Goal: Task Accomplishment & Management: Complete application form

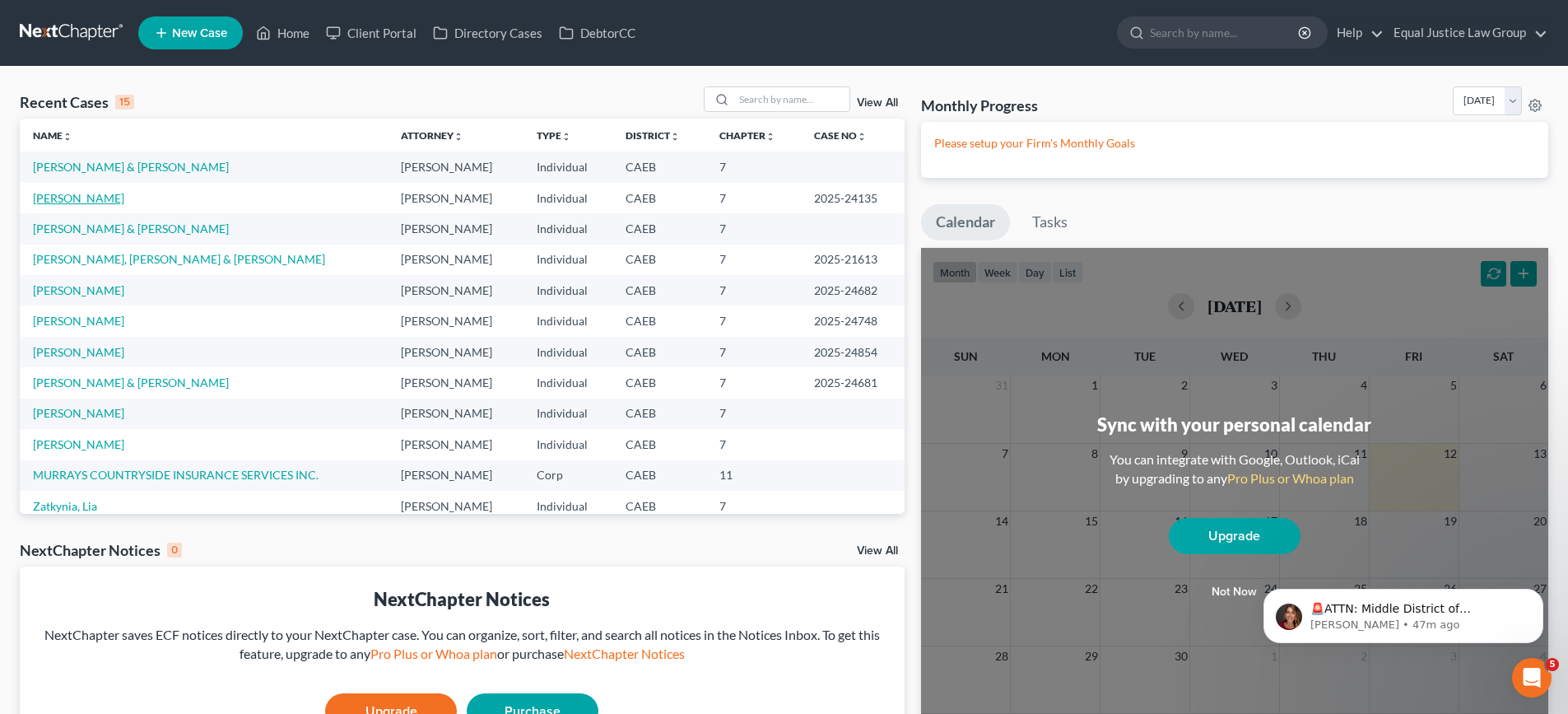
click at [80, 200] on link "[PERSON_NAME]" at bounding box center [78, 198] width 91 height 14
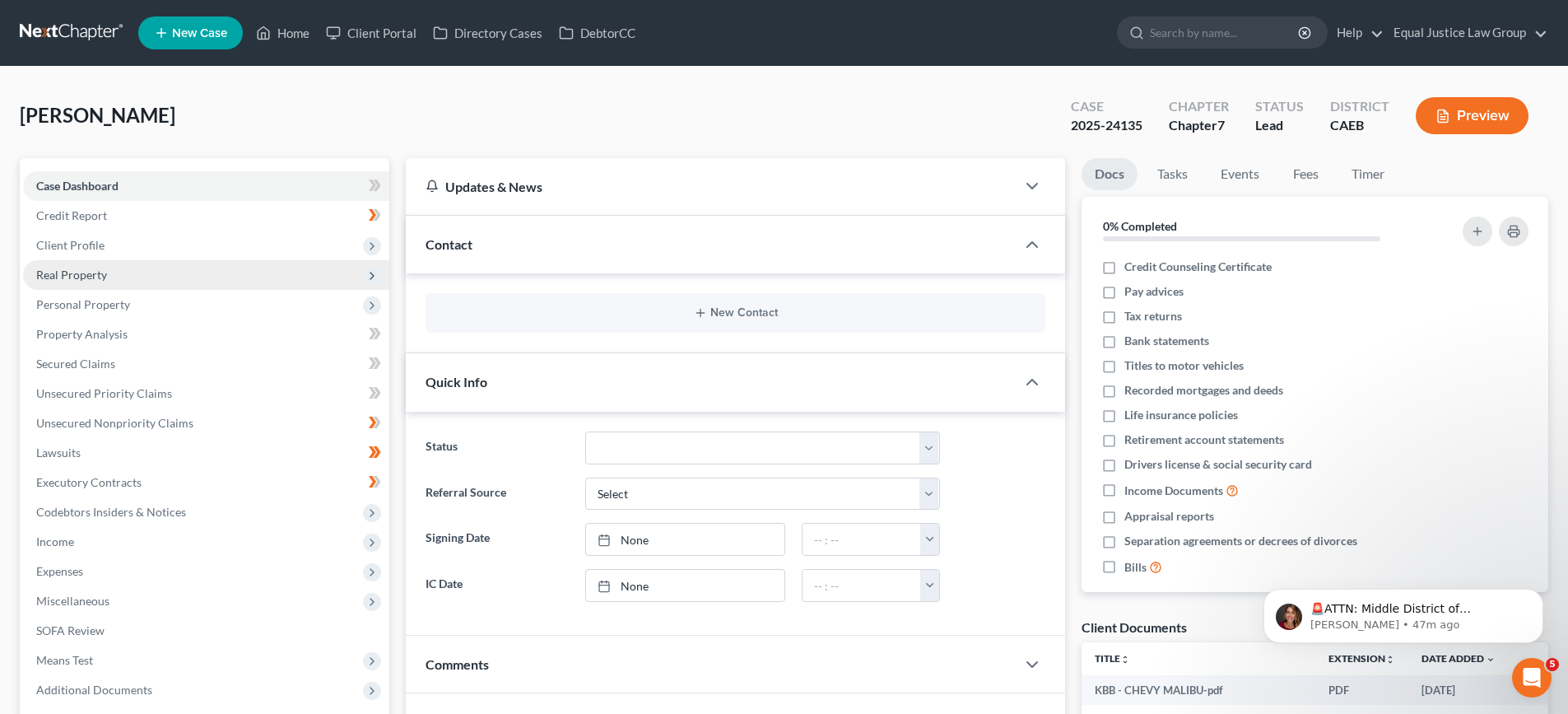
click at [93, 279] on span "Real Property" at bounding box center [72, 275] width 71 height 14
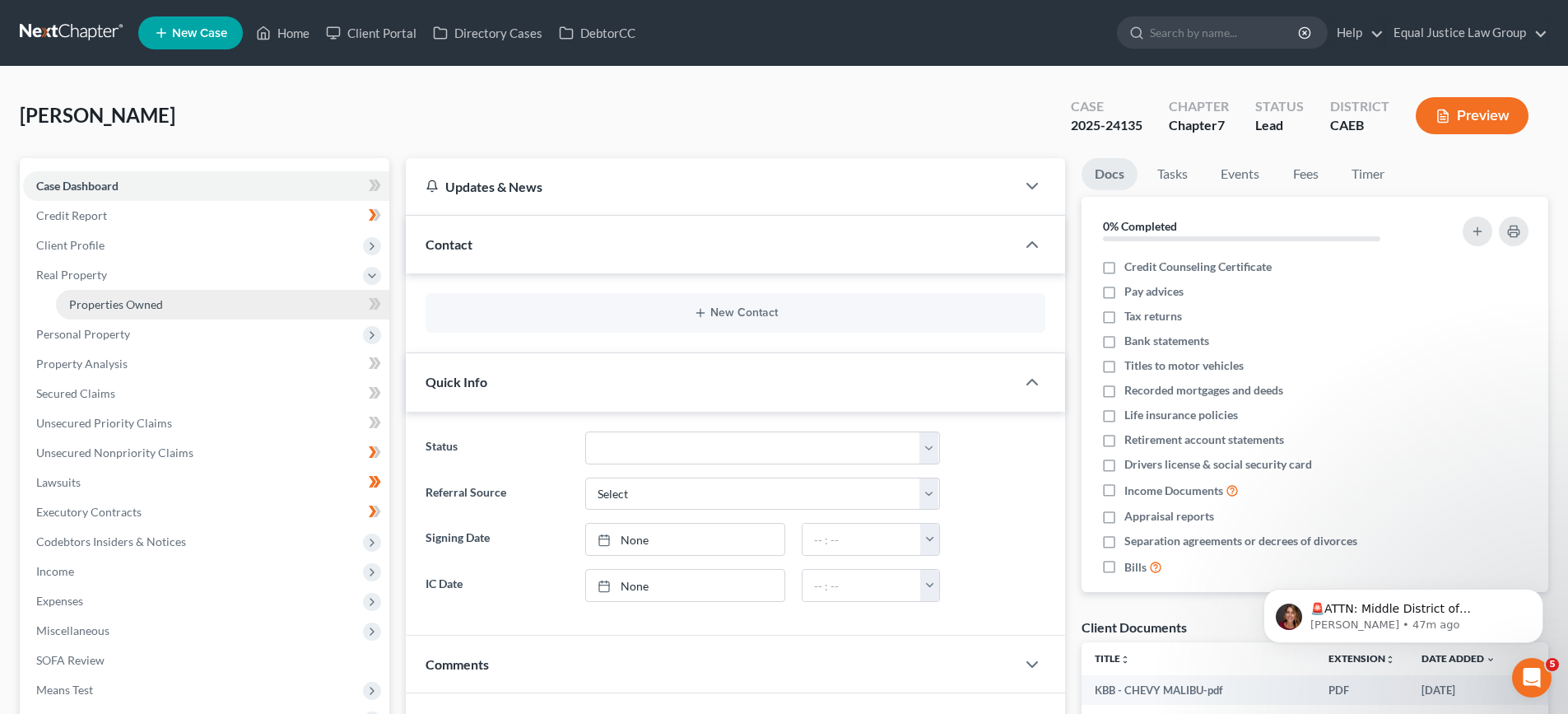
click at [109, 306] on span "Properties Owned" at bounding box center [116, 304] width 94 height 14
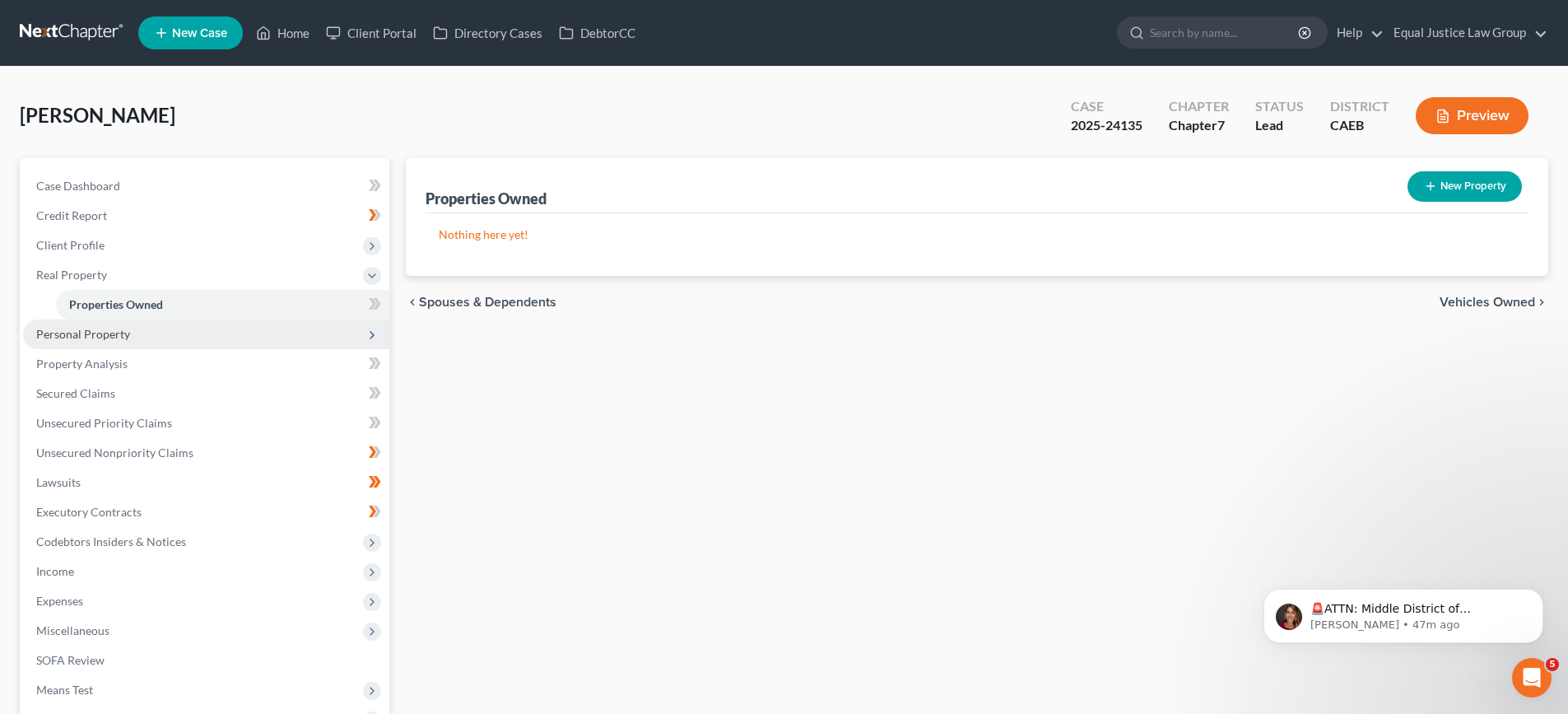
click at [103, 336] on span "Personal Property" at bounding box center [83, 333] width 94 height 14
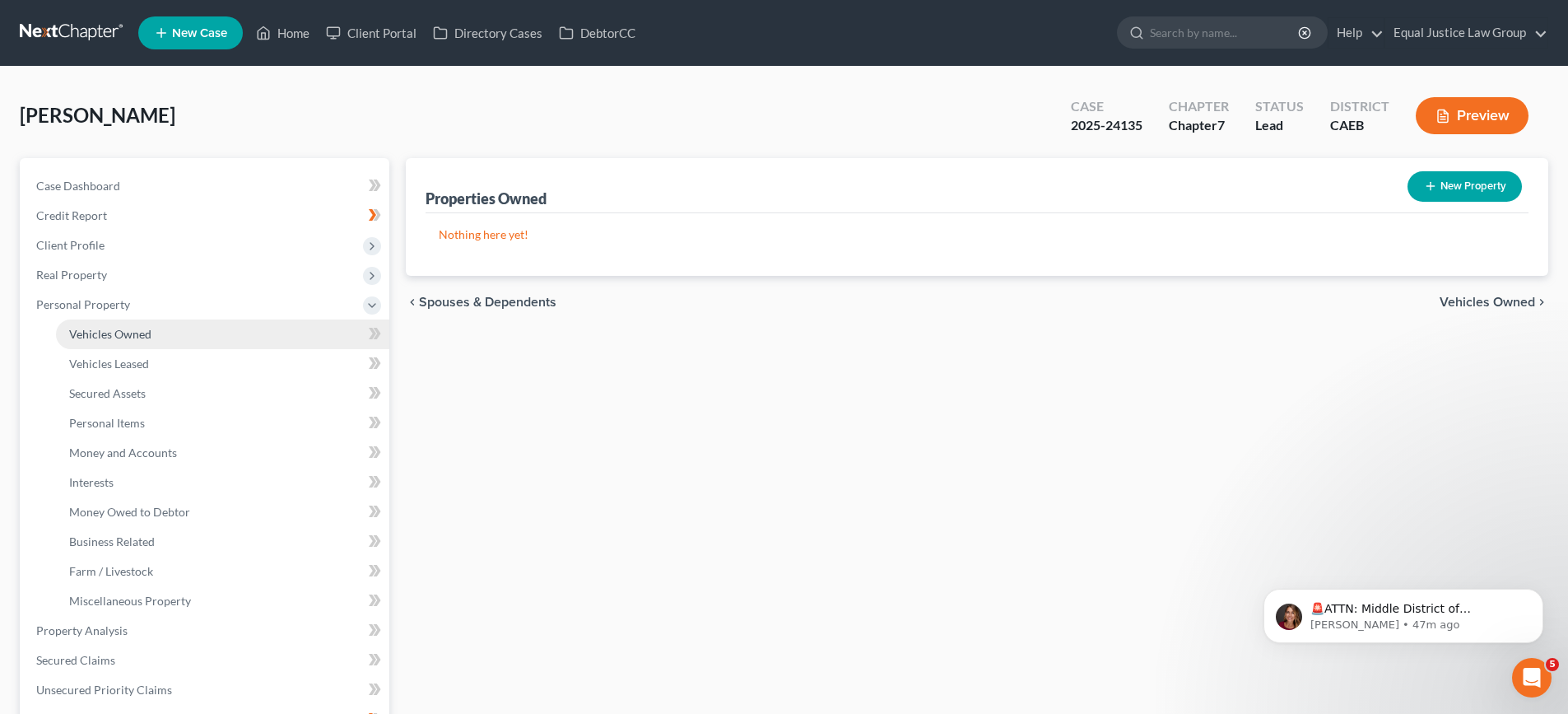
click at [114, 333] on span "Vehicles Owned" at bounding box center [110, 333] width 82 height 14
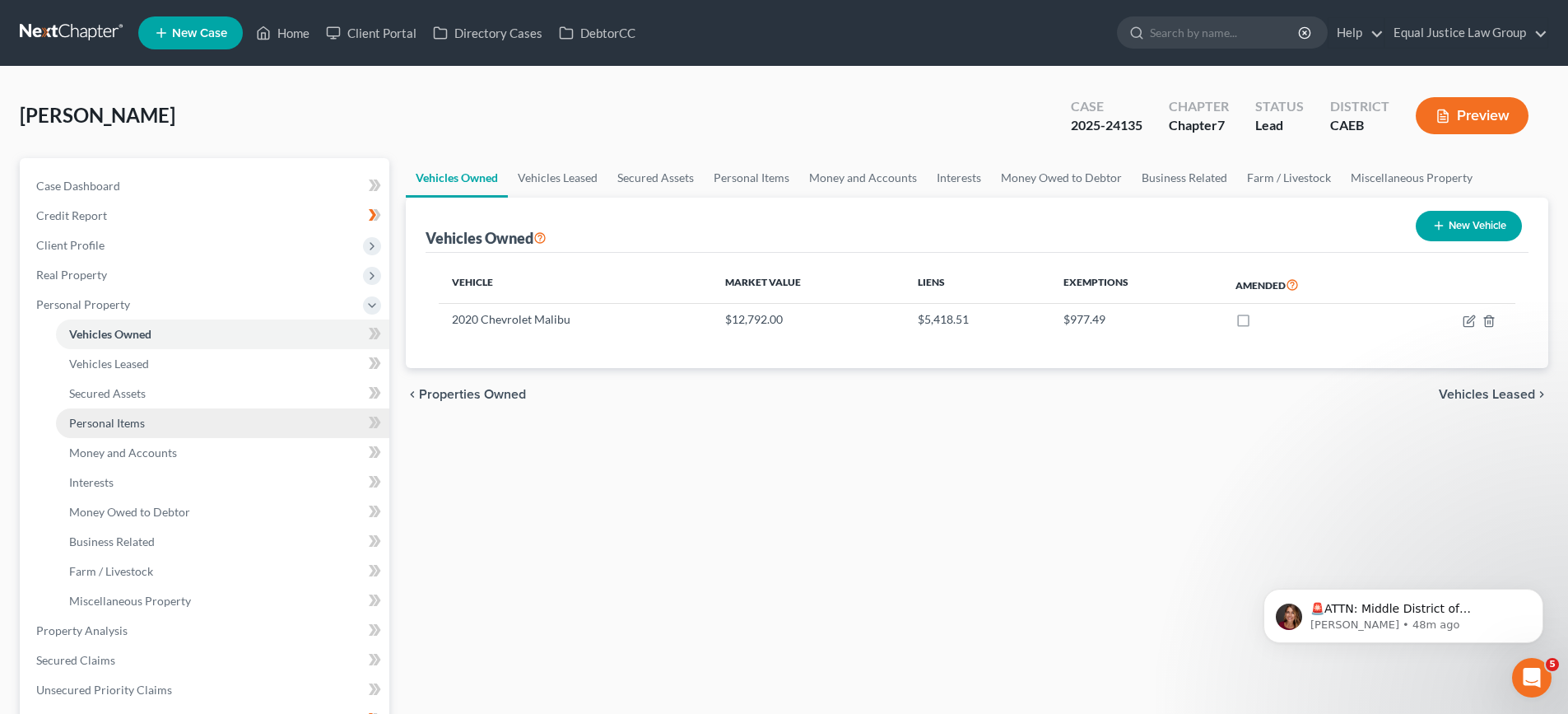
click at [102, 419] on span "Personal Items" at bounding box center [107, 422] width 76 height 14
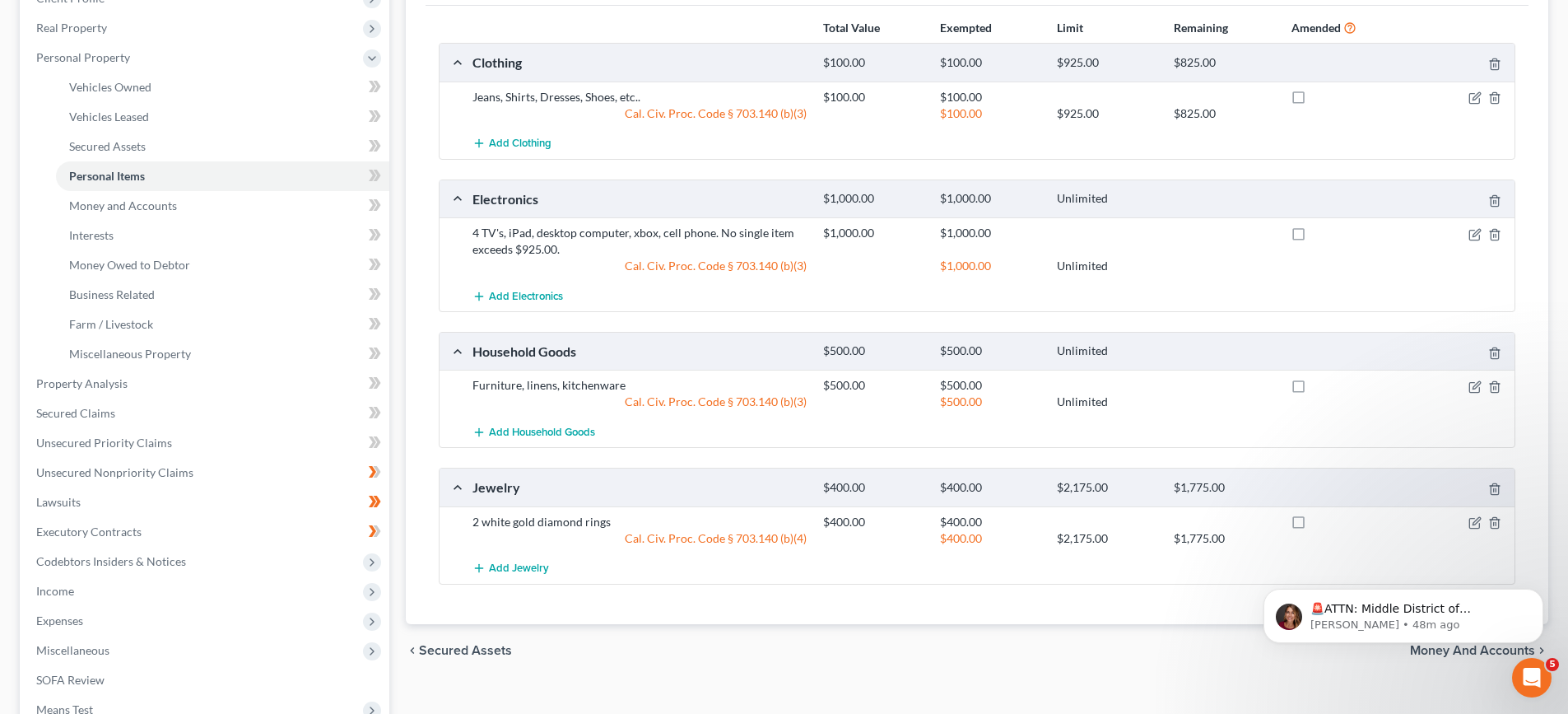
scroll to position [329, 0]
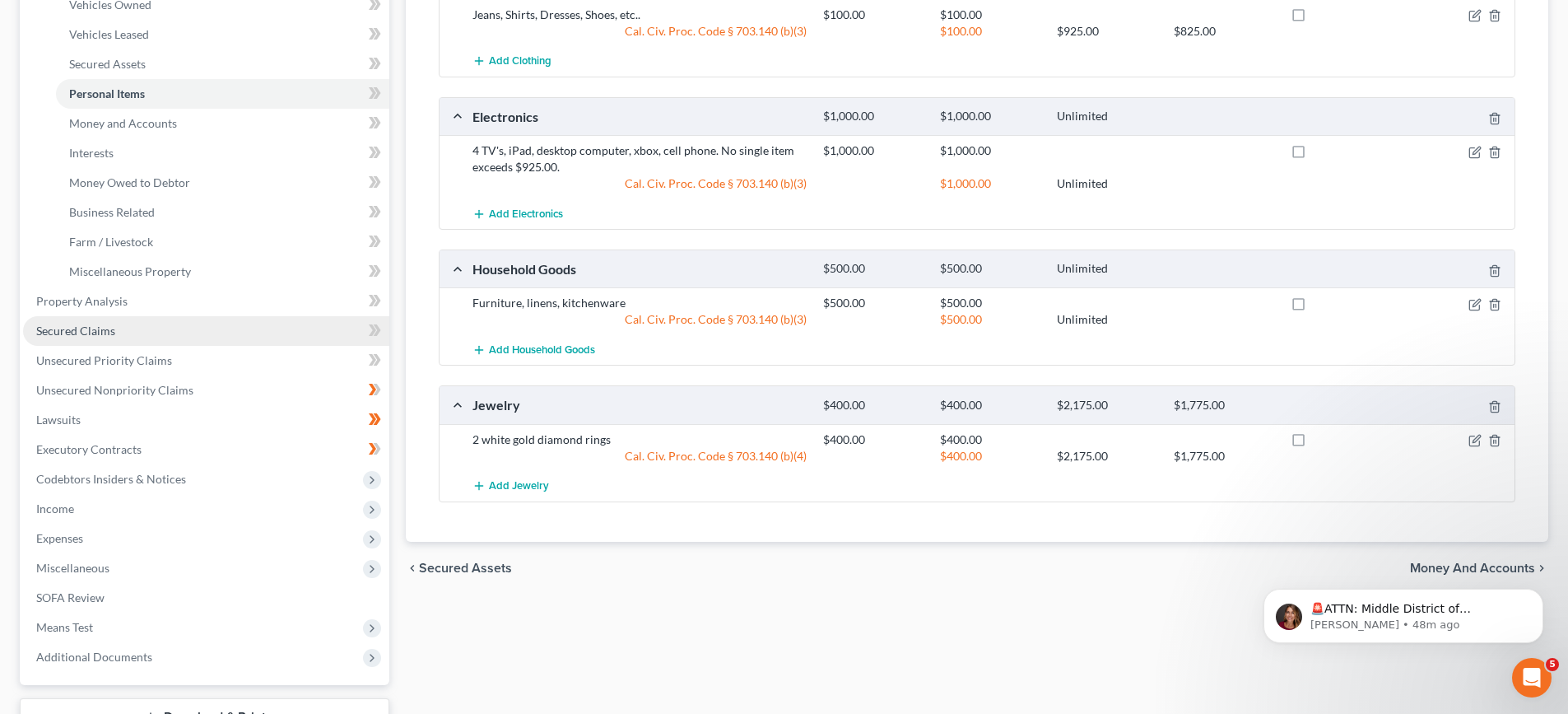
click at [92, 329] on span "Secured Claims" at bounding box center [76, 330] width 79 height 14
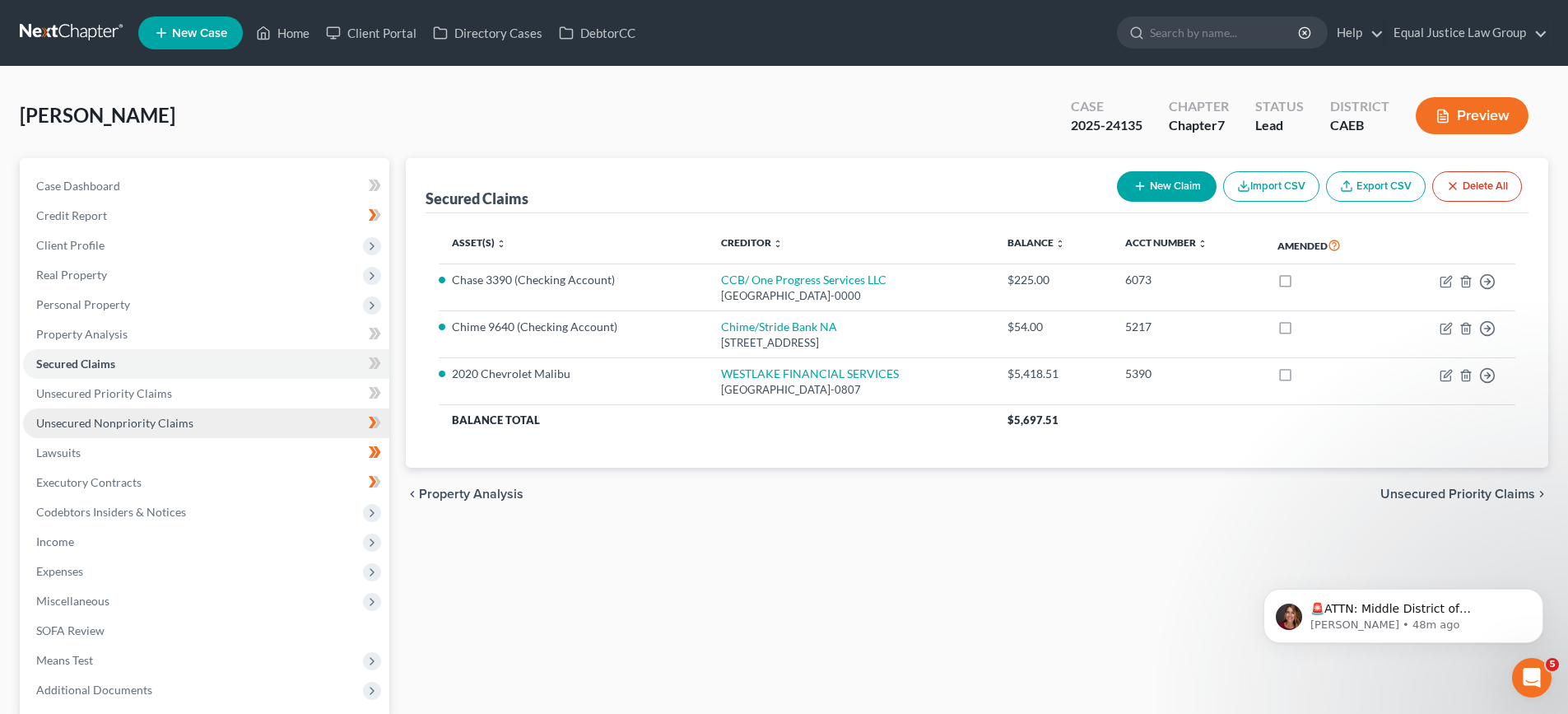
click at [120, 416] on span "Unsecured Nonpriority Claims" at bounding box center [115, 422] width 157 height 14
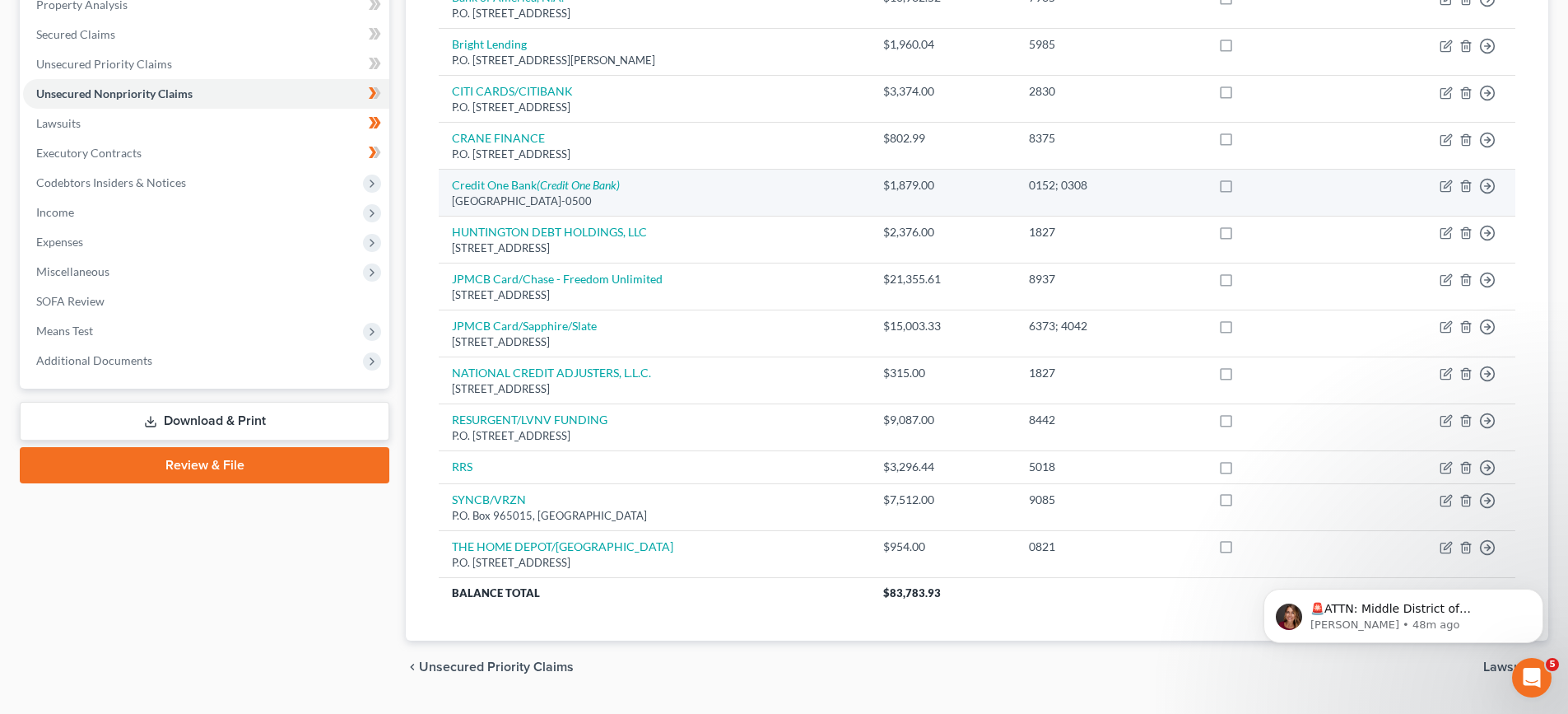
scroll to position [165, 0]
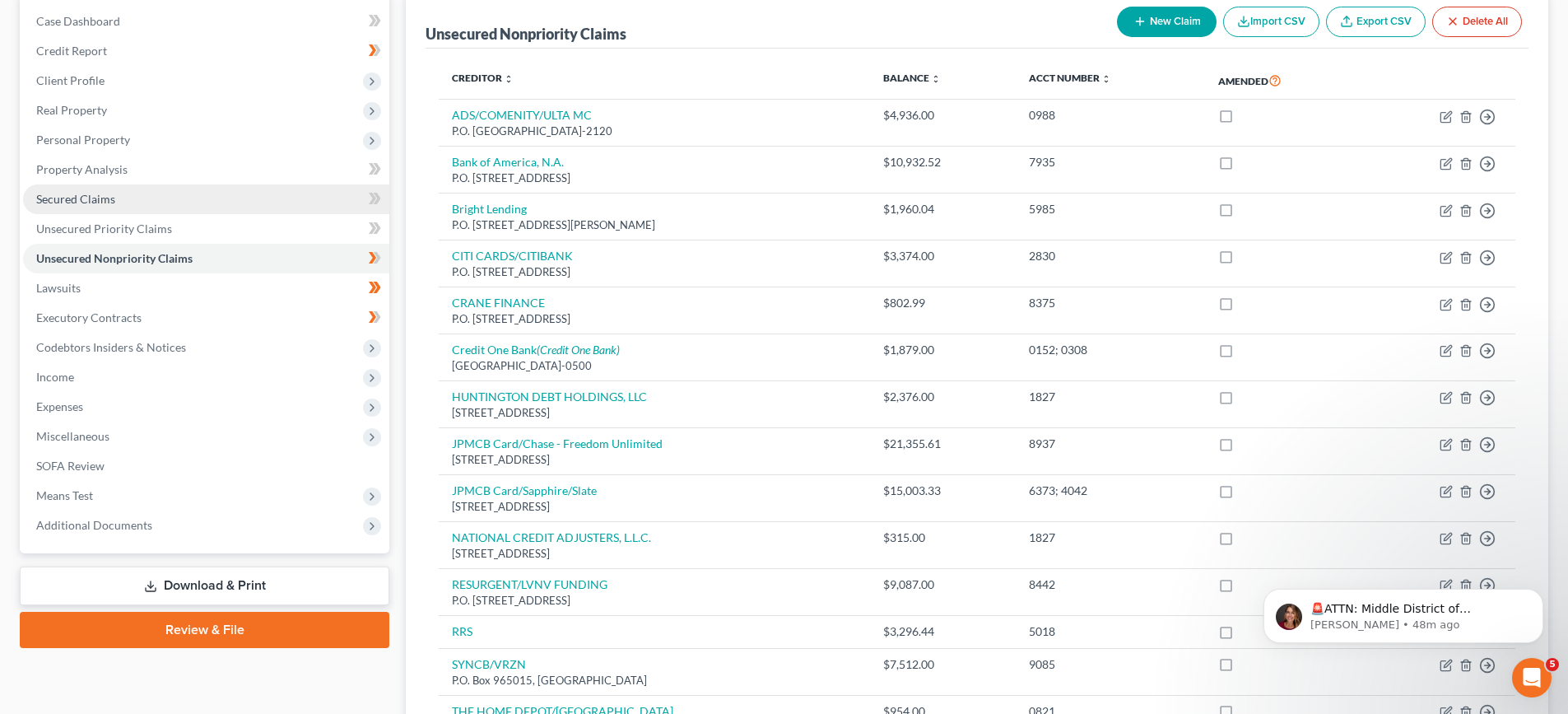
click at [73, 200] on span "Secured Claims" at bounding box center [76, 199] width 79 height 14
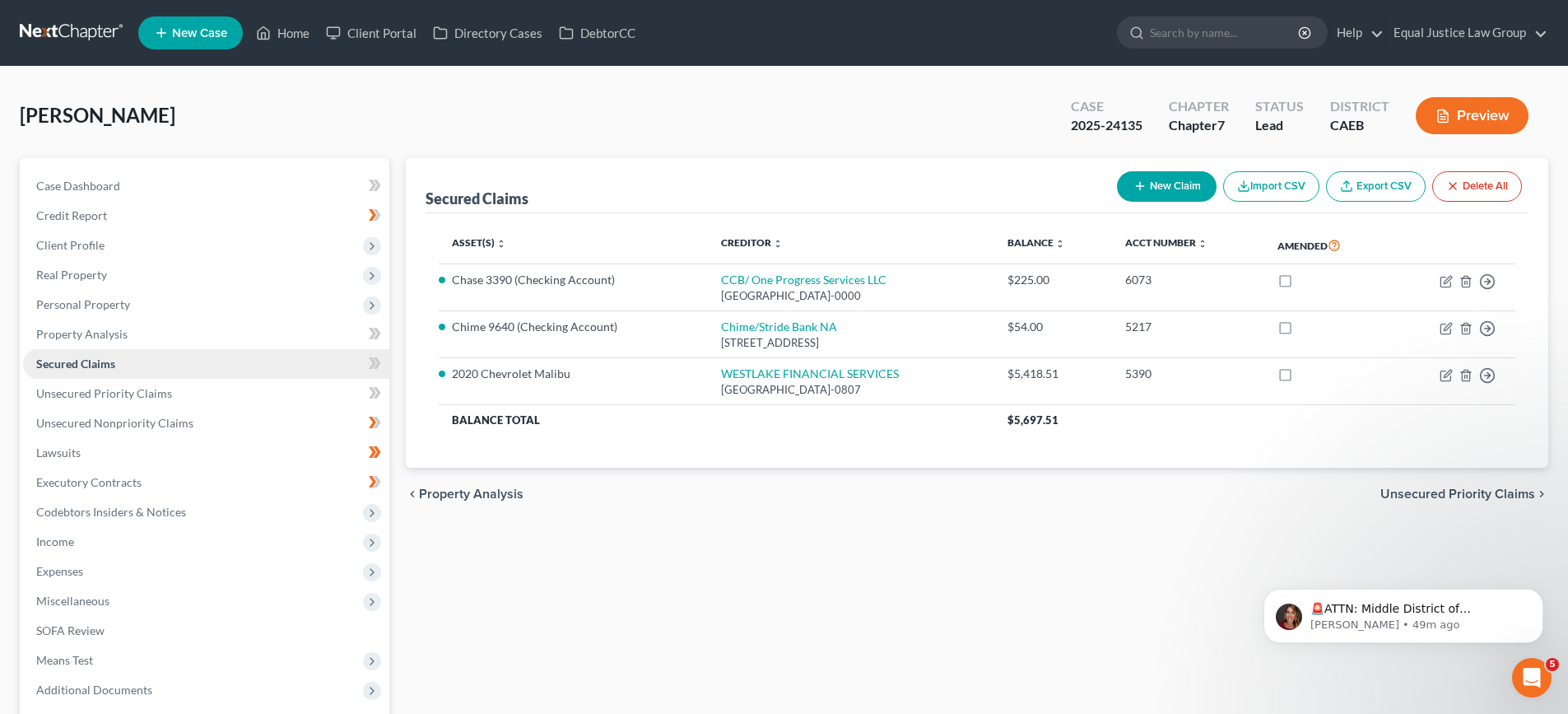
click at [70, 357] on span "Secured Claims" at bounding box center [76, 363] width 79 height 14
click at [83, 631] on span "SOFA Review" at bounding box center [70, 630] width 68 height 14
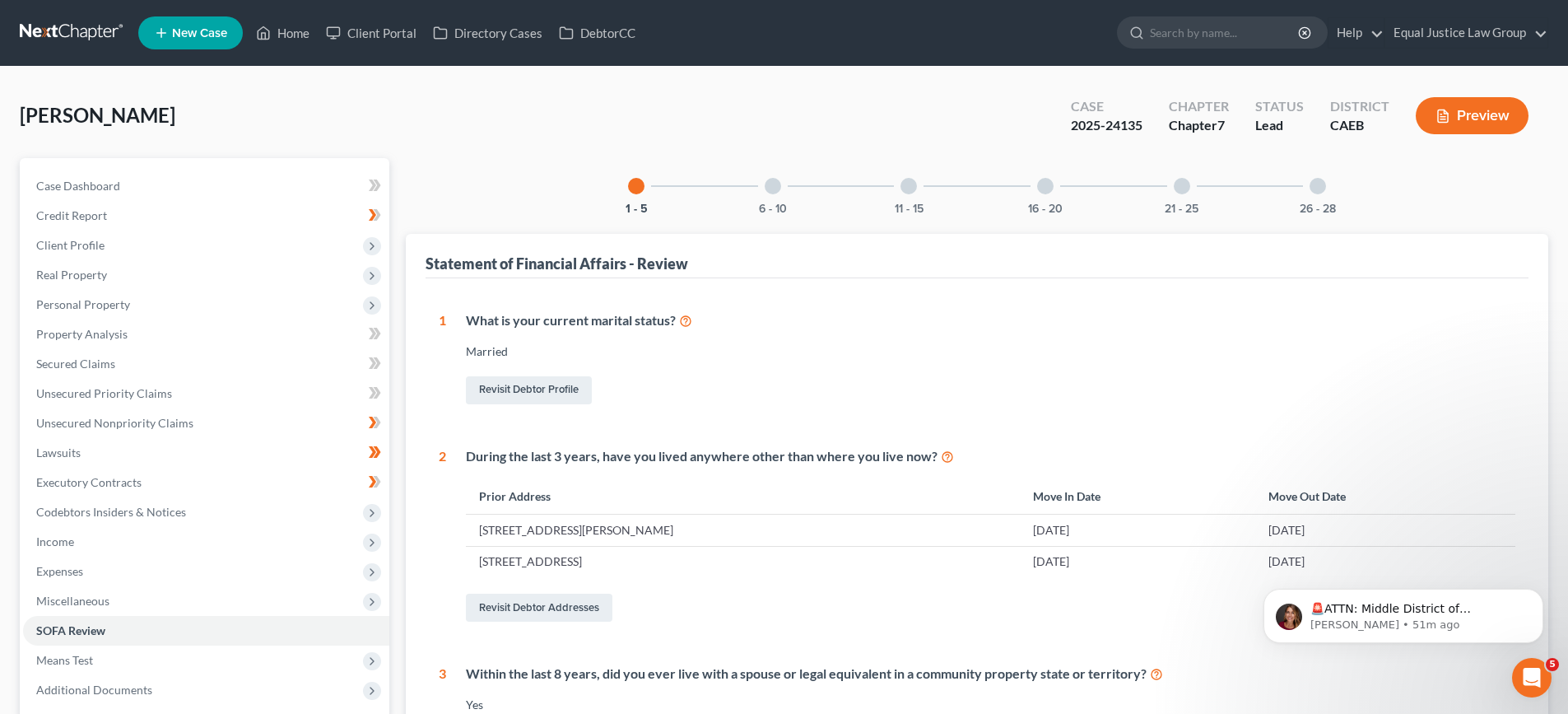
scroll to position [165, 0]
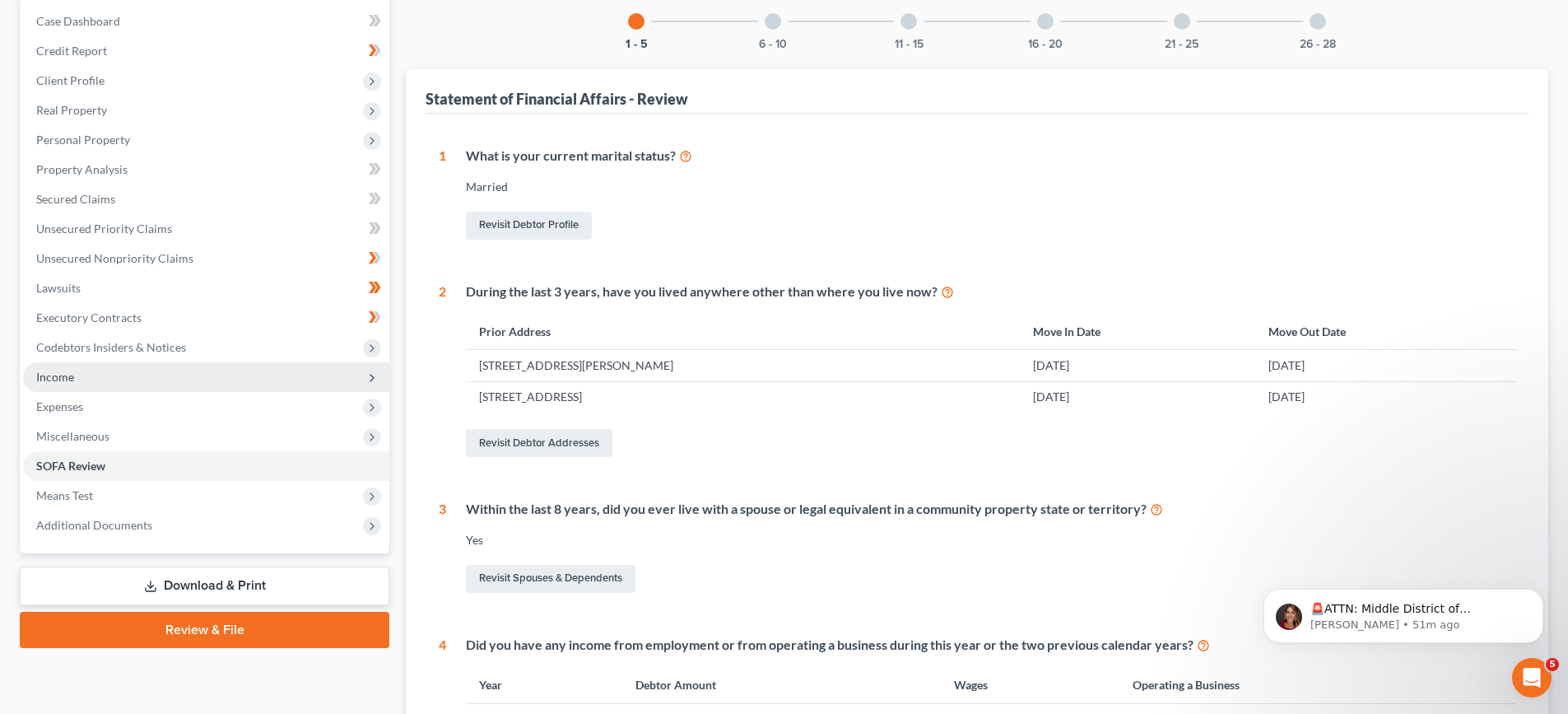
click at [75, 372] on span "Income" at bounding box center [206, 377] width 366 height 30
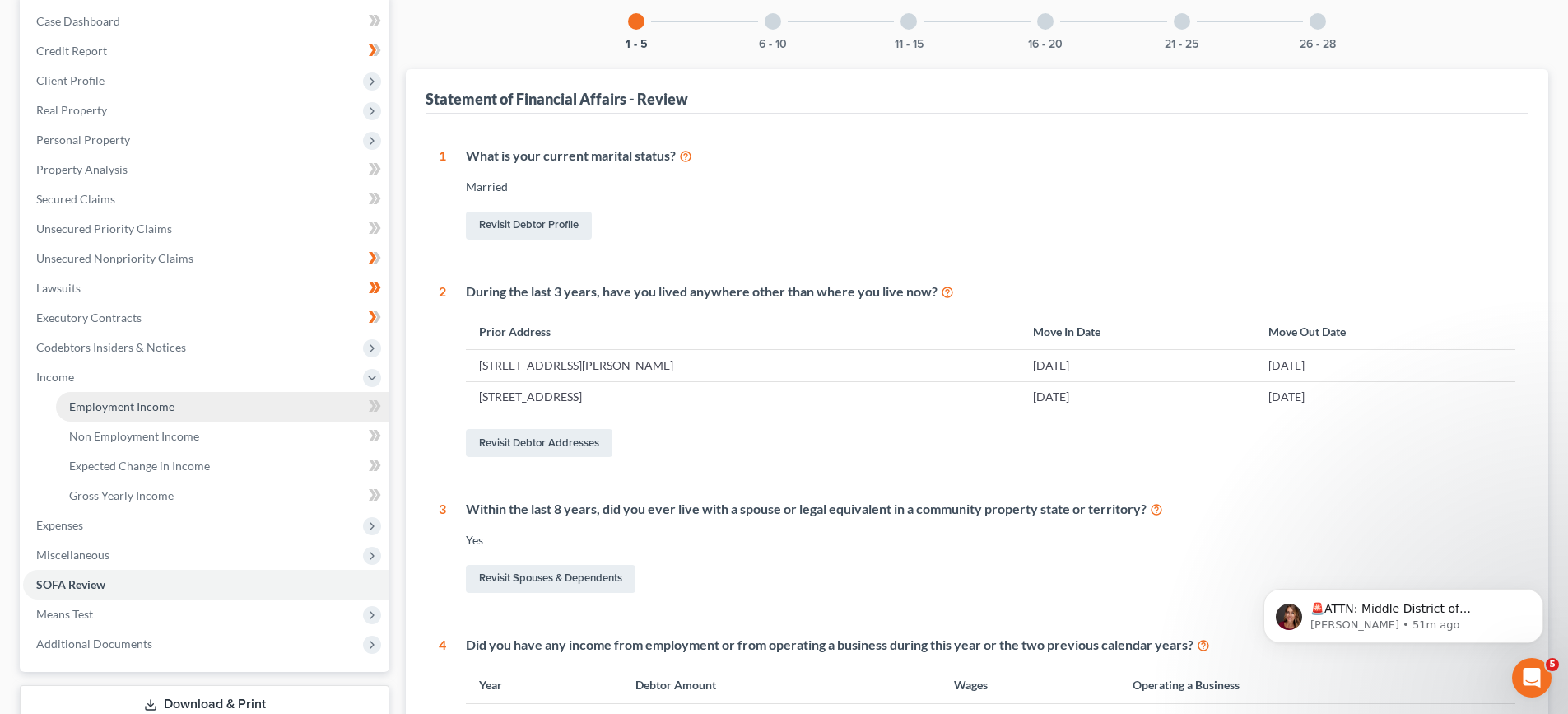
click at [135, 411] on span "Employment Income" at bounding box center [122, 406] width 105 height 14
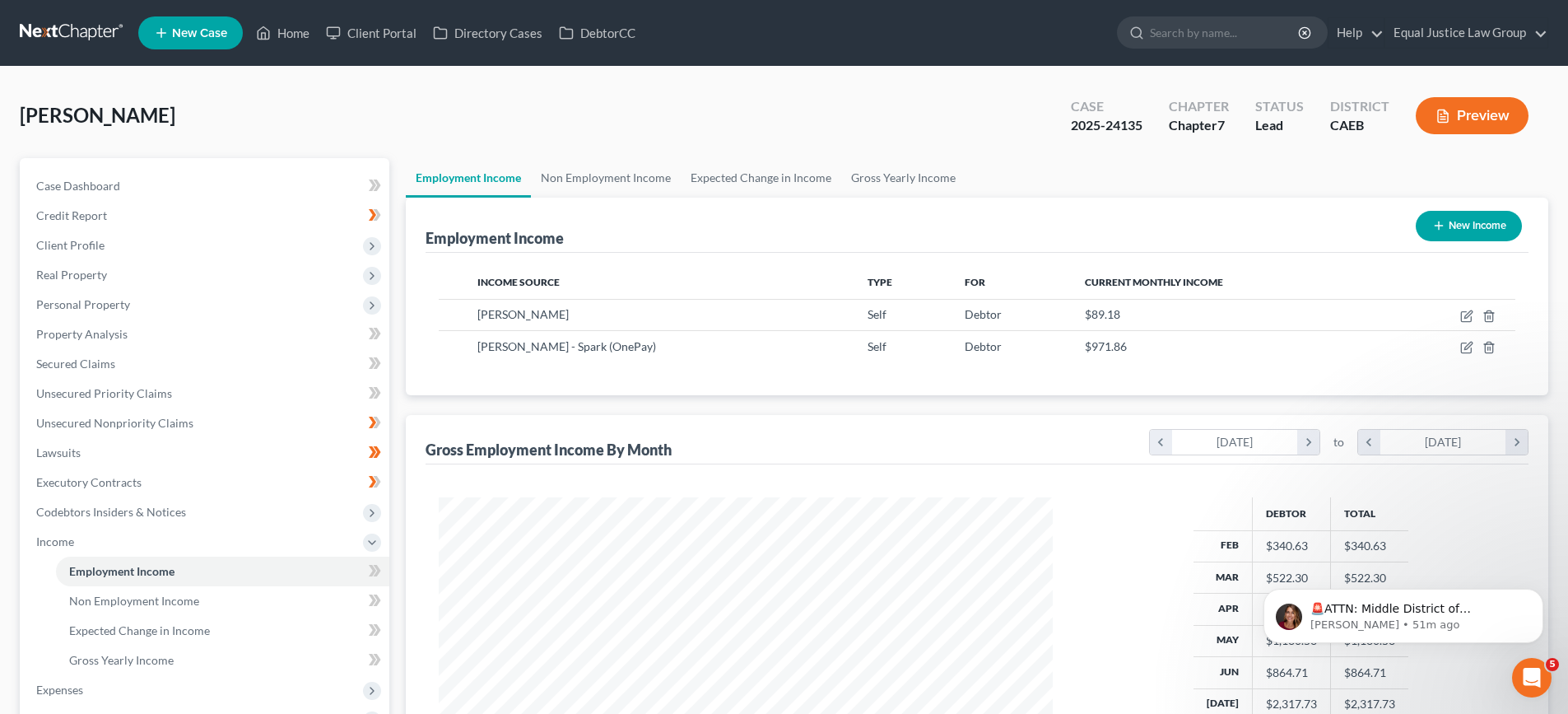
scroll to position [165, 0]
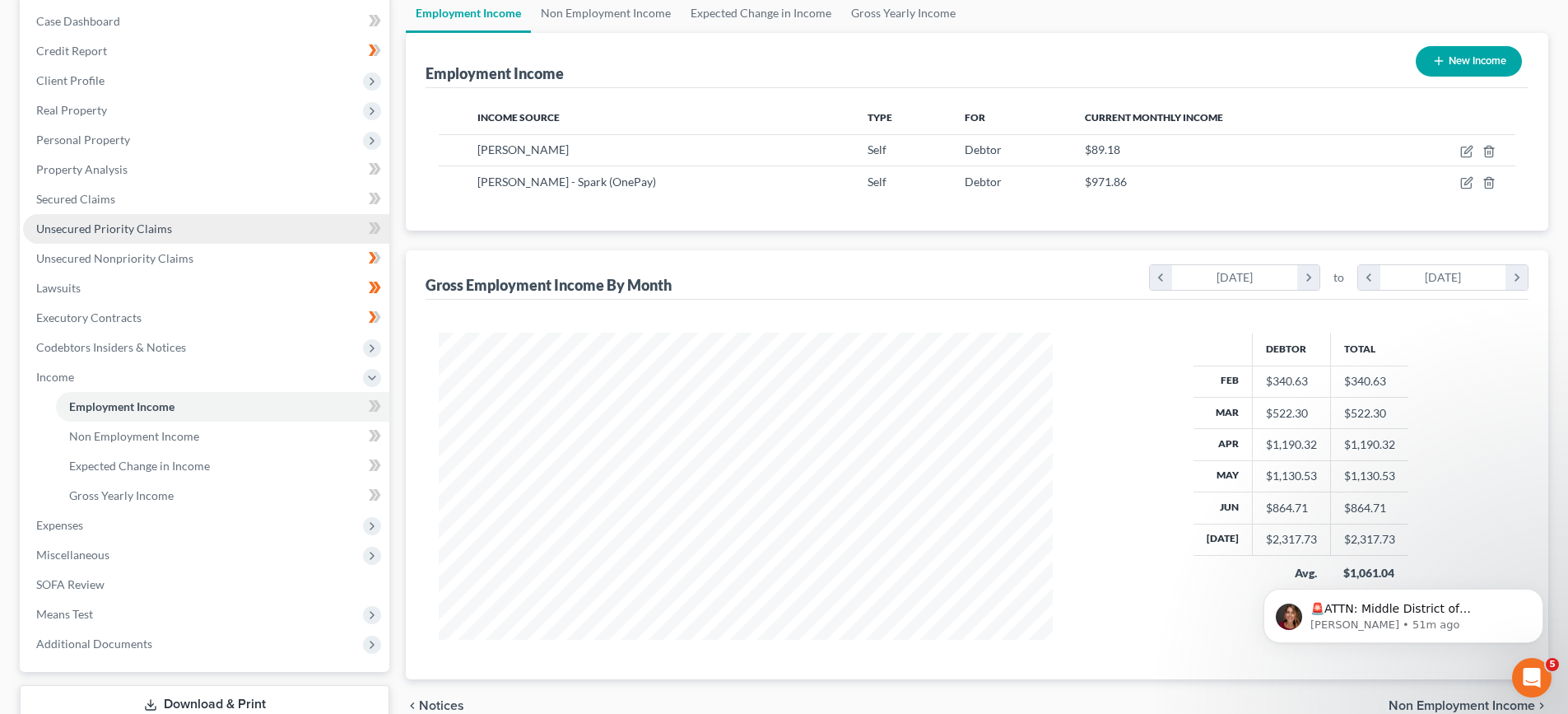
click at [101, 230] on span "Unsecured Priority Claims" at bounding box center [104, 228] width 136 height 14
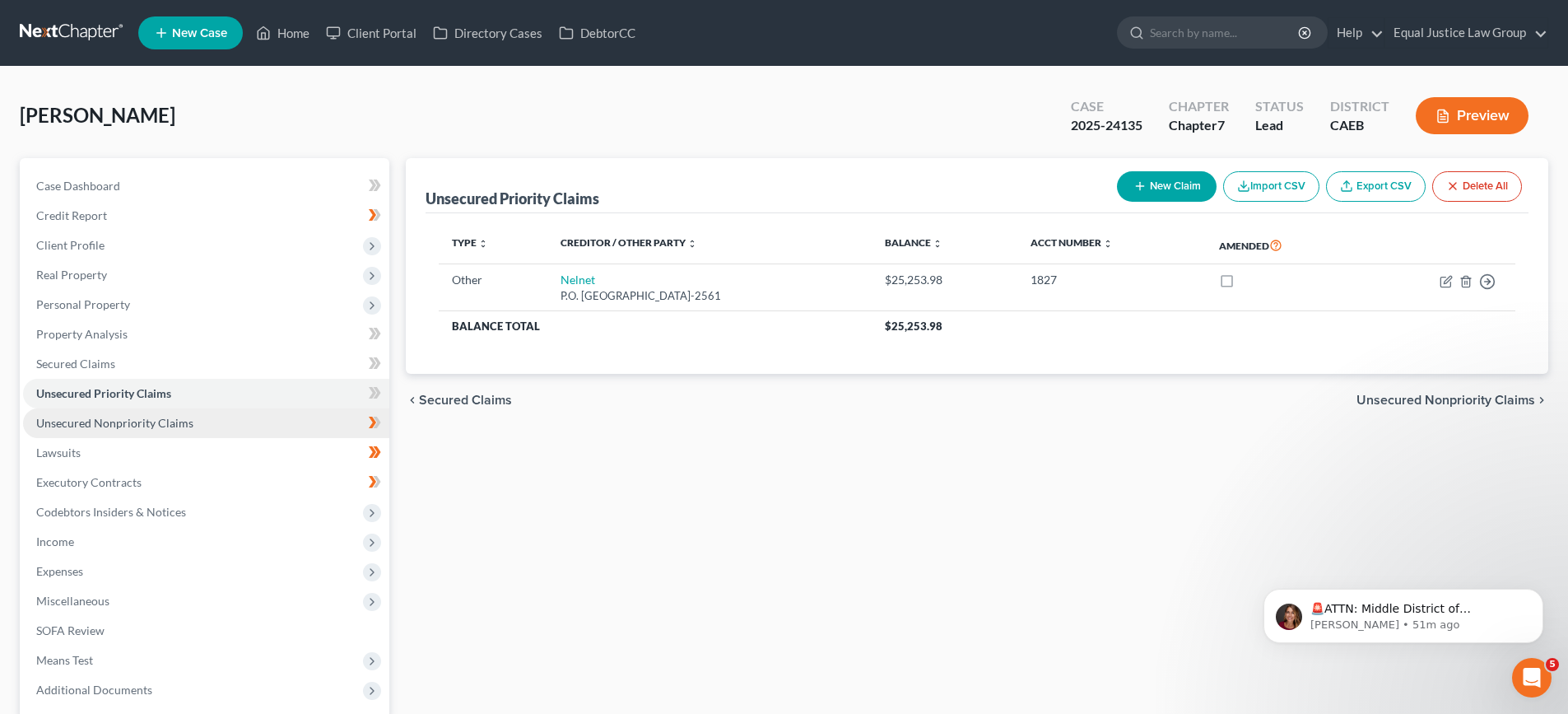
click at [98, 422] on span "Unsecured Nonpriority Claims" at bounding box center [115, 422] width 157 height 14
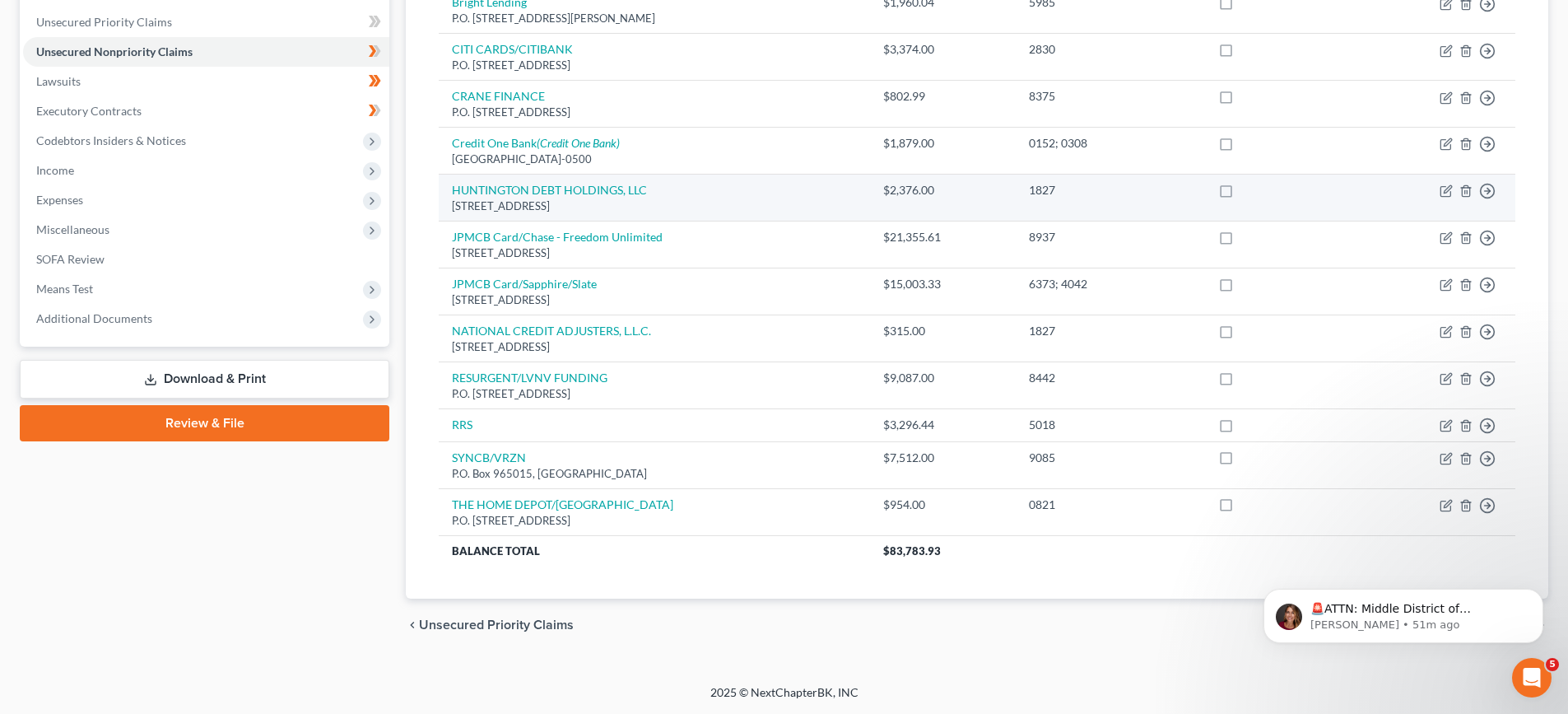
scroll to position [289, 0]
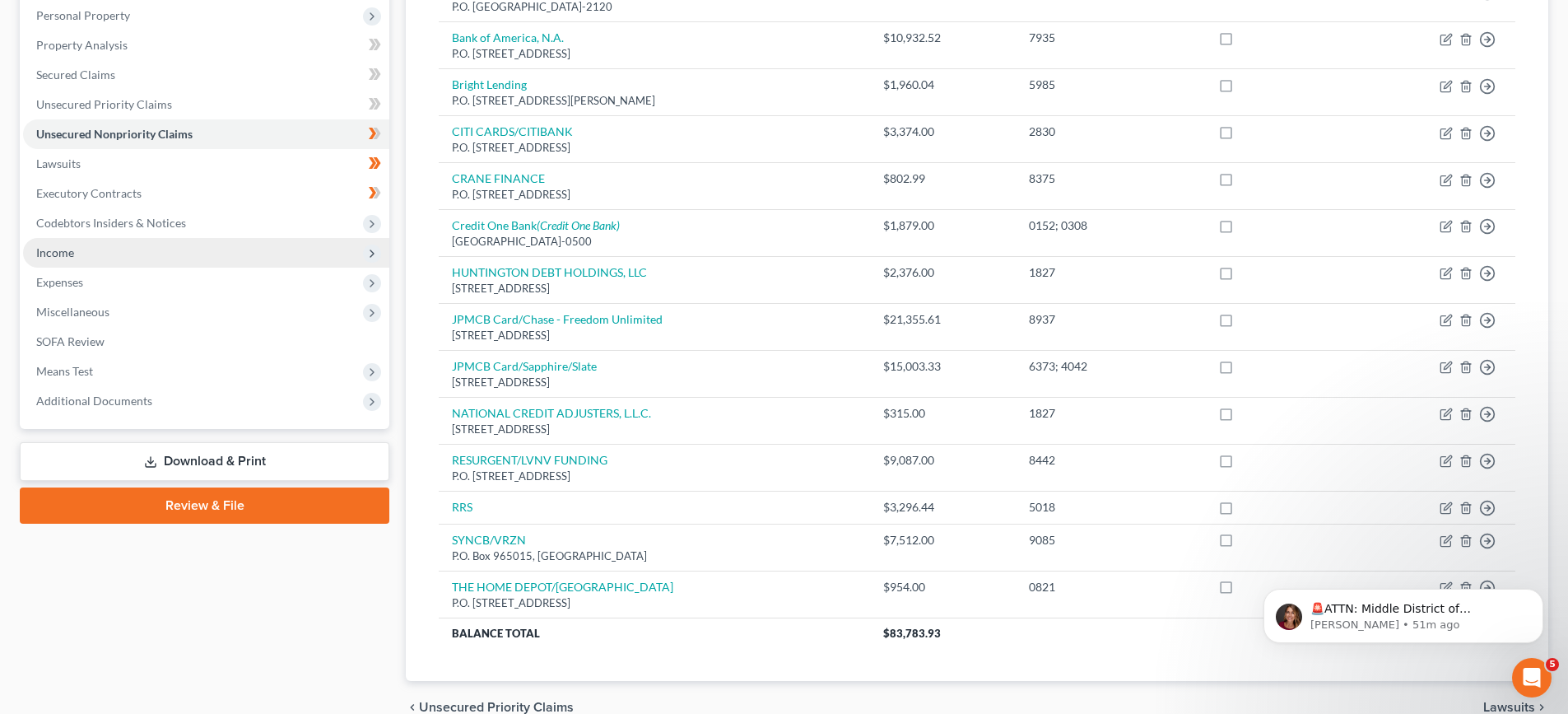
click at [42, 254] on span "Income" at bounding box center [55, 252] width 38 height 14
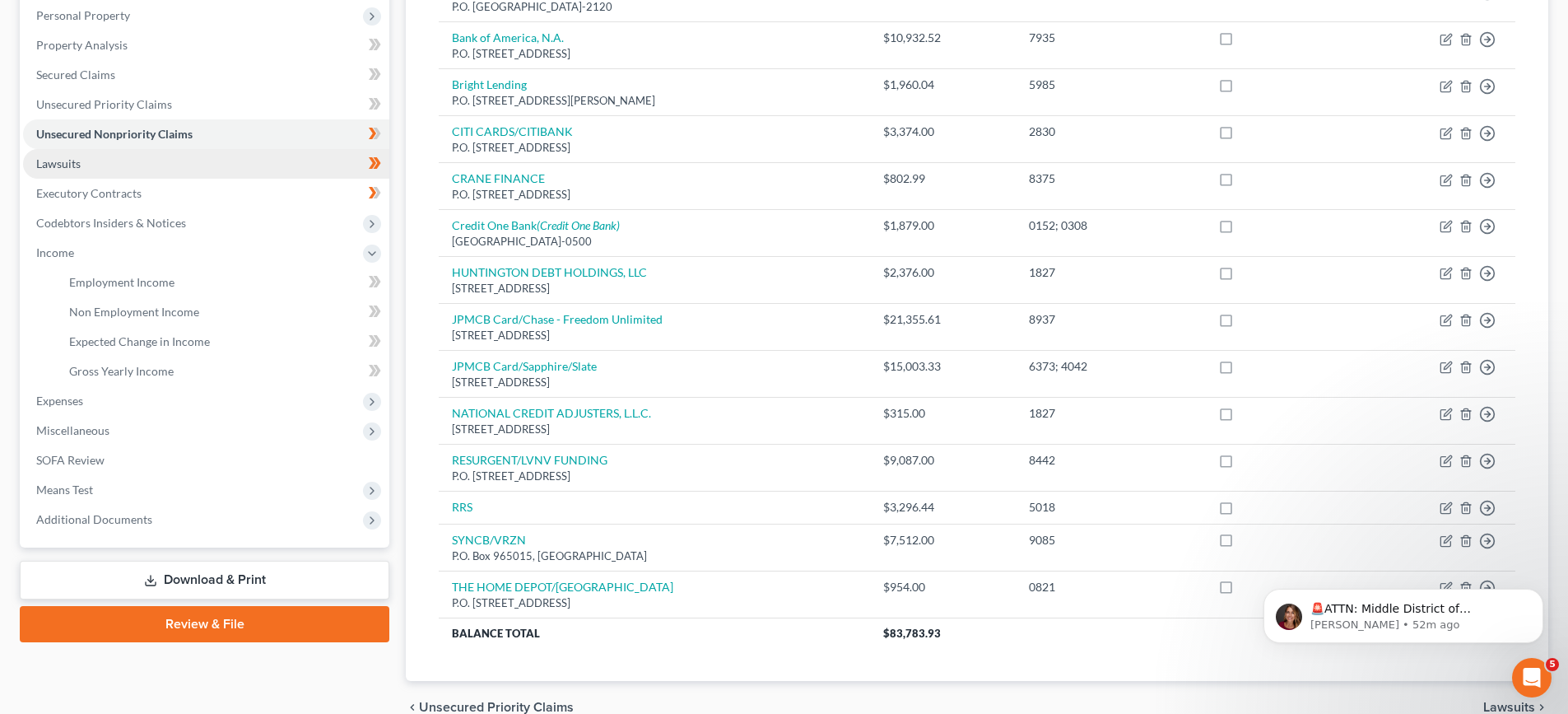
scroll to position [124, 0]
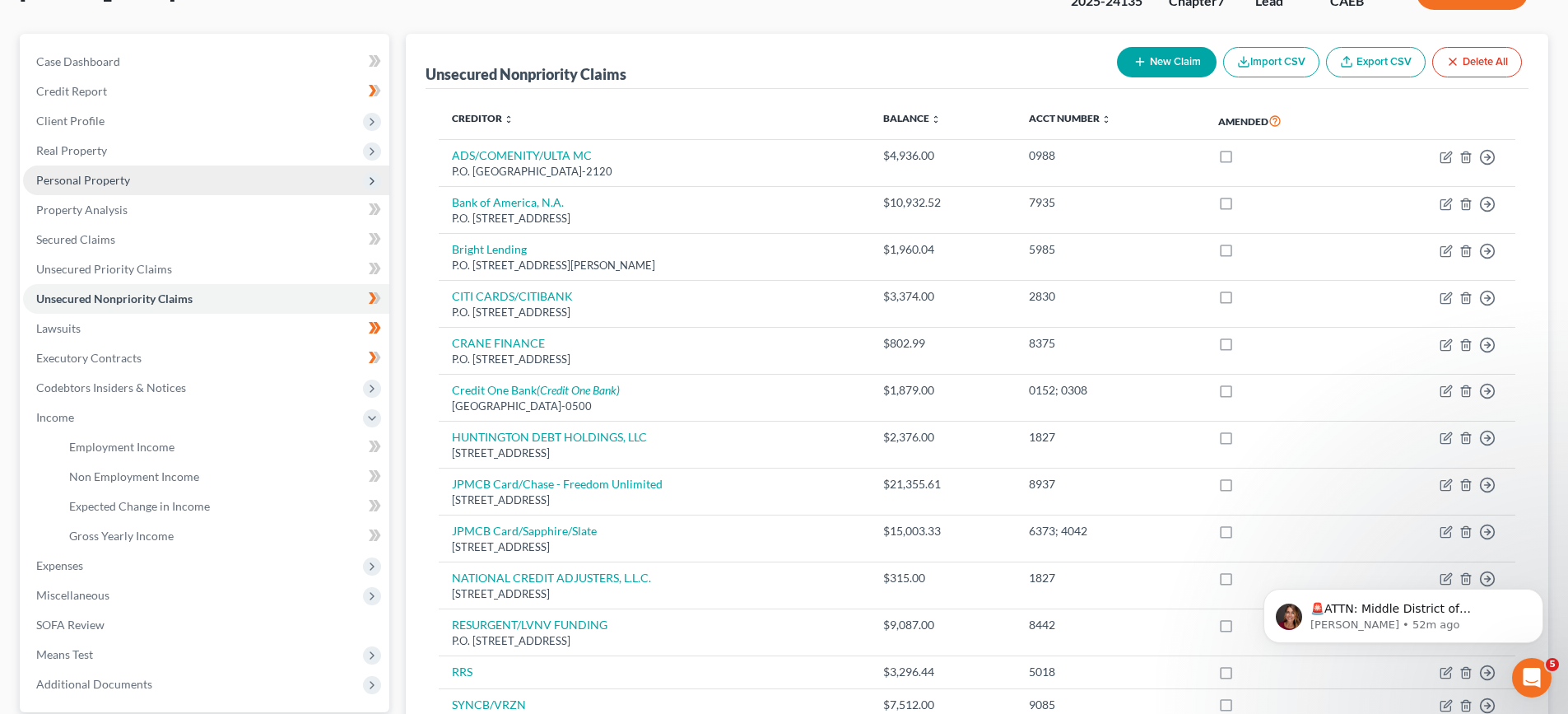
click at [125, 177] on span "Personal Property" at bounding box center [83, 180] width 94 height 14
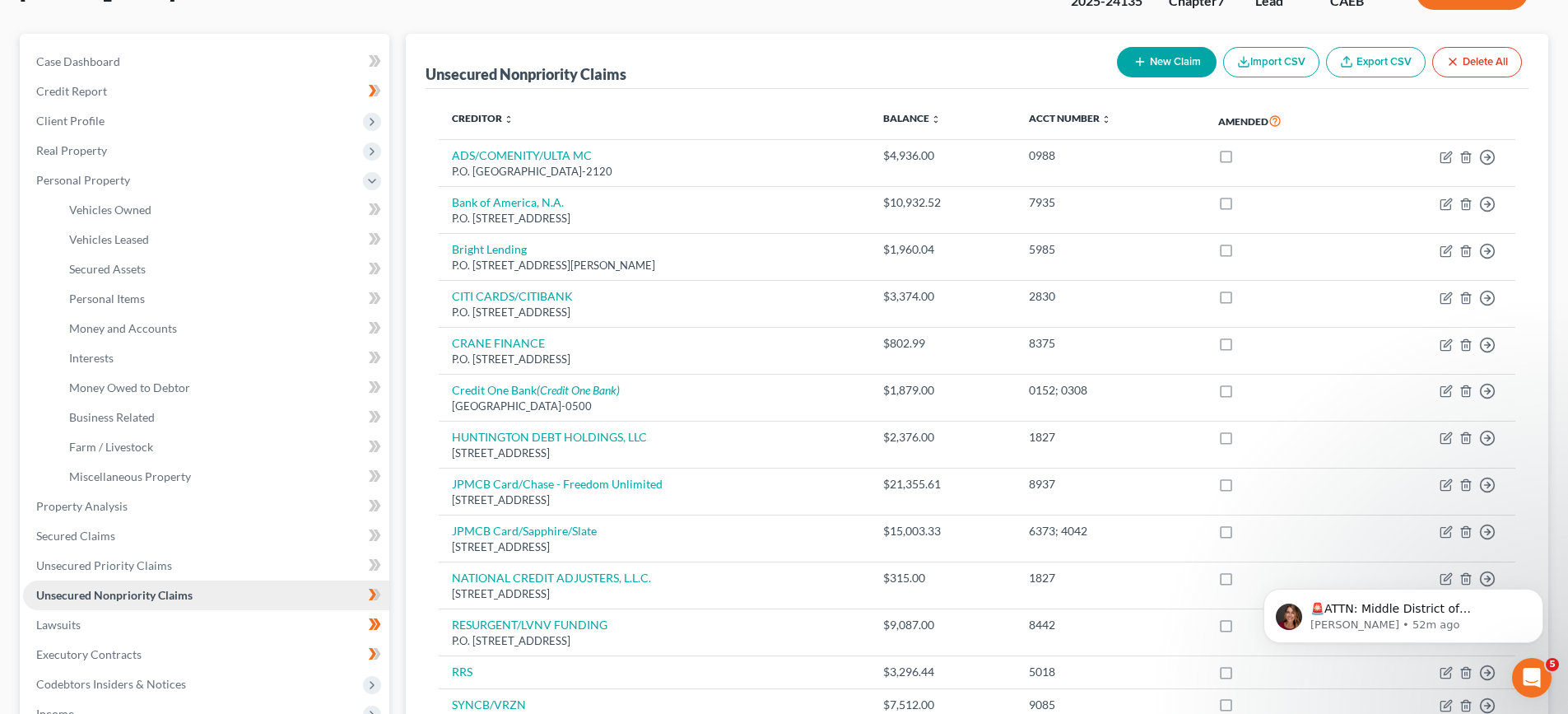
scroll to position [289, 0]
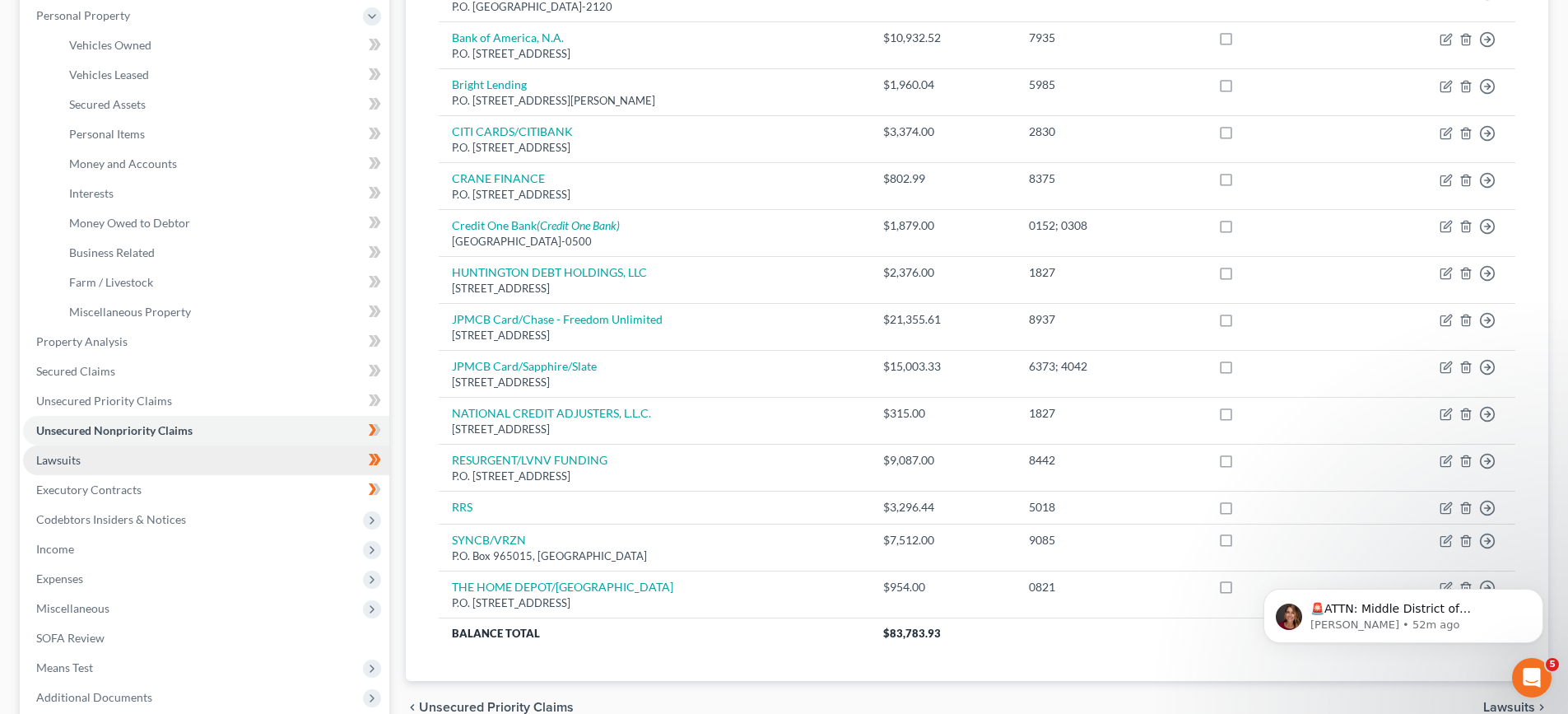
click at [118, 459] on link "Lawsuits" at bounding box center [206, 460] width 366 height 30
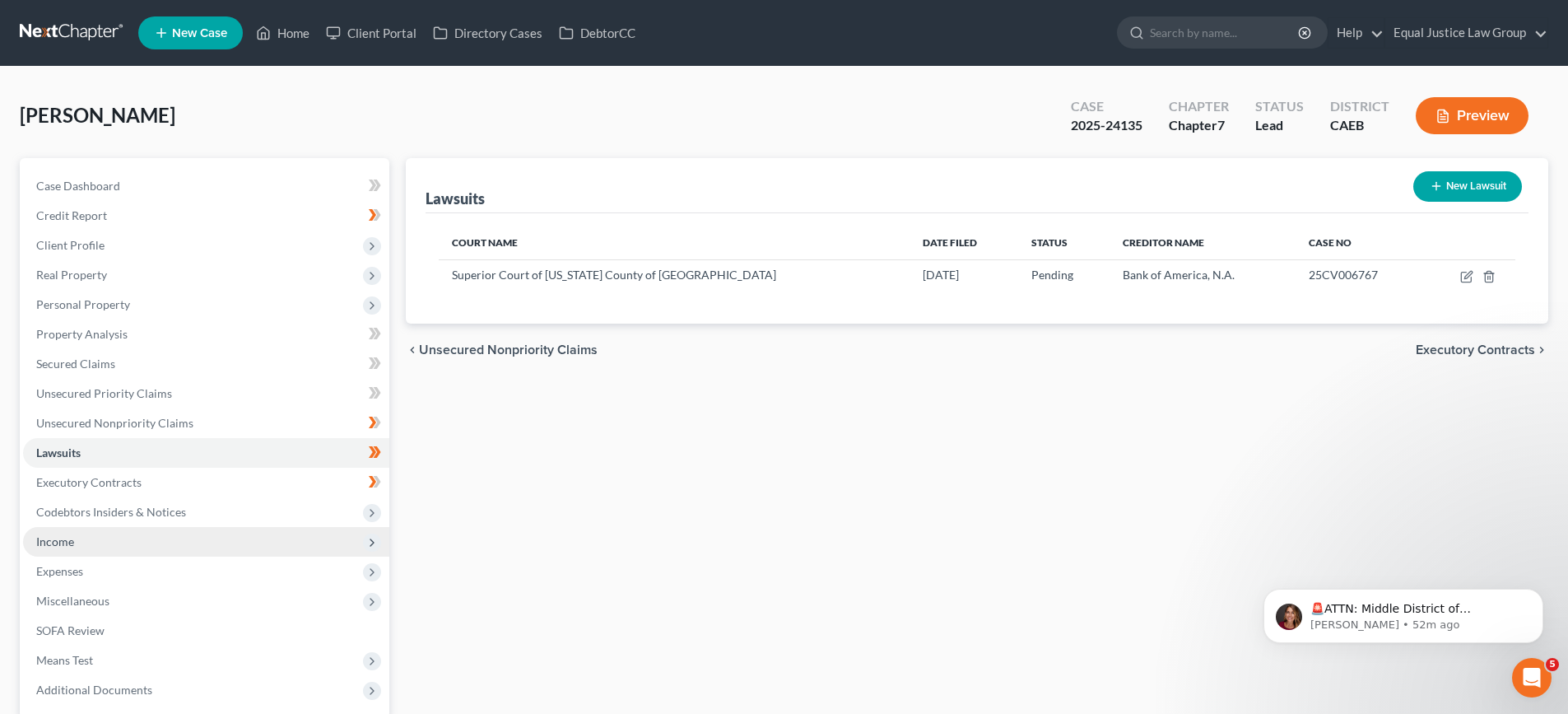
click at [103, 545] on span "Income" at bounding box center [206, 542] width 366 height 30
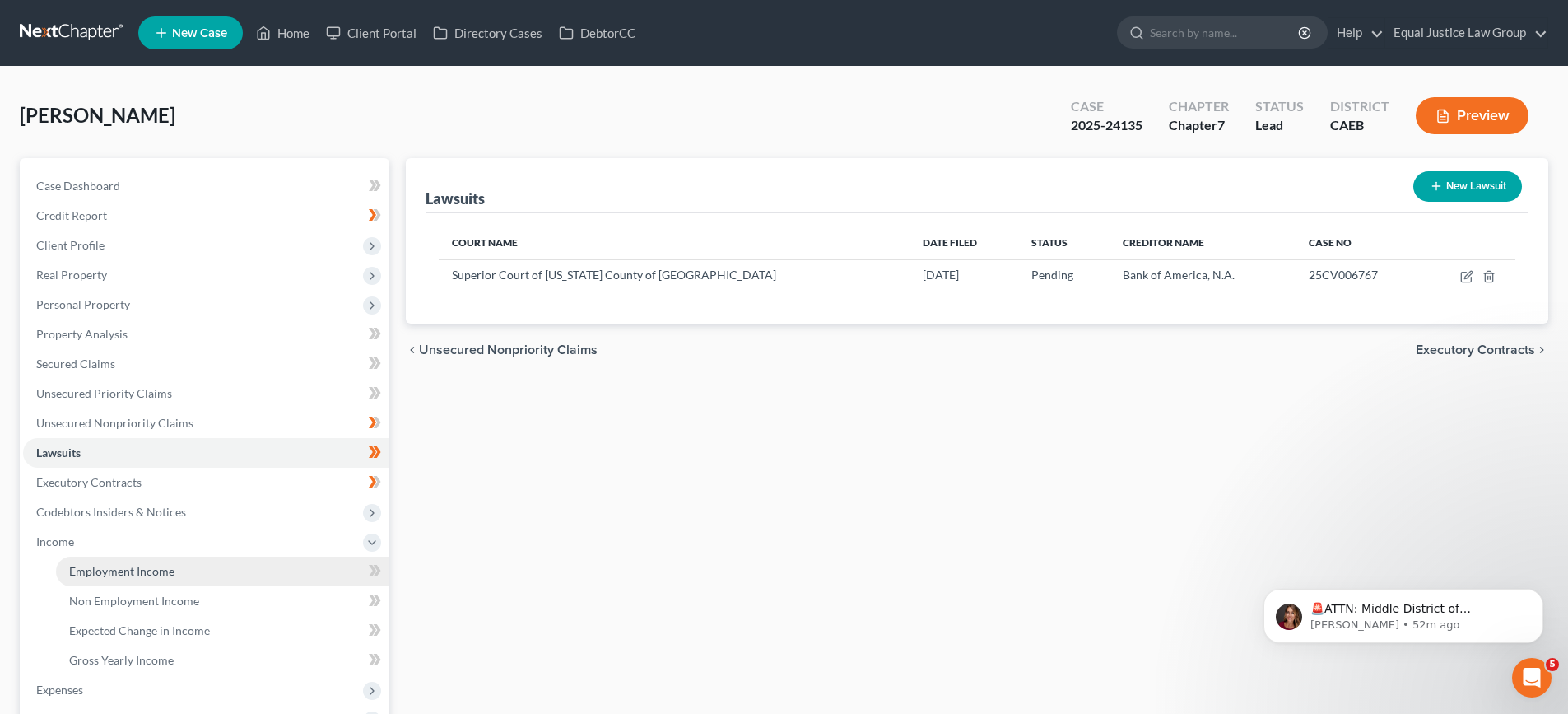
click at [116, 569] on span "Employment Income" at bounding box center [122, 571] width 105 height 14
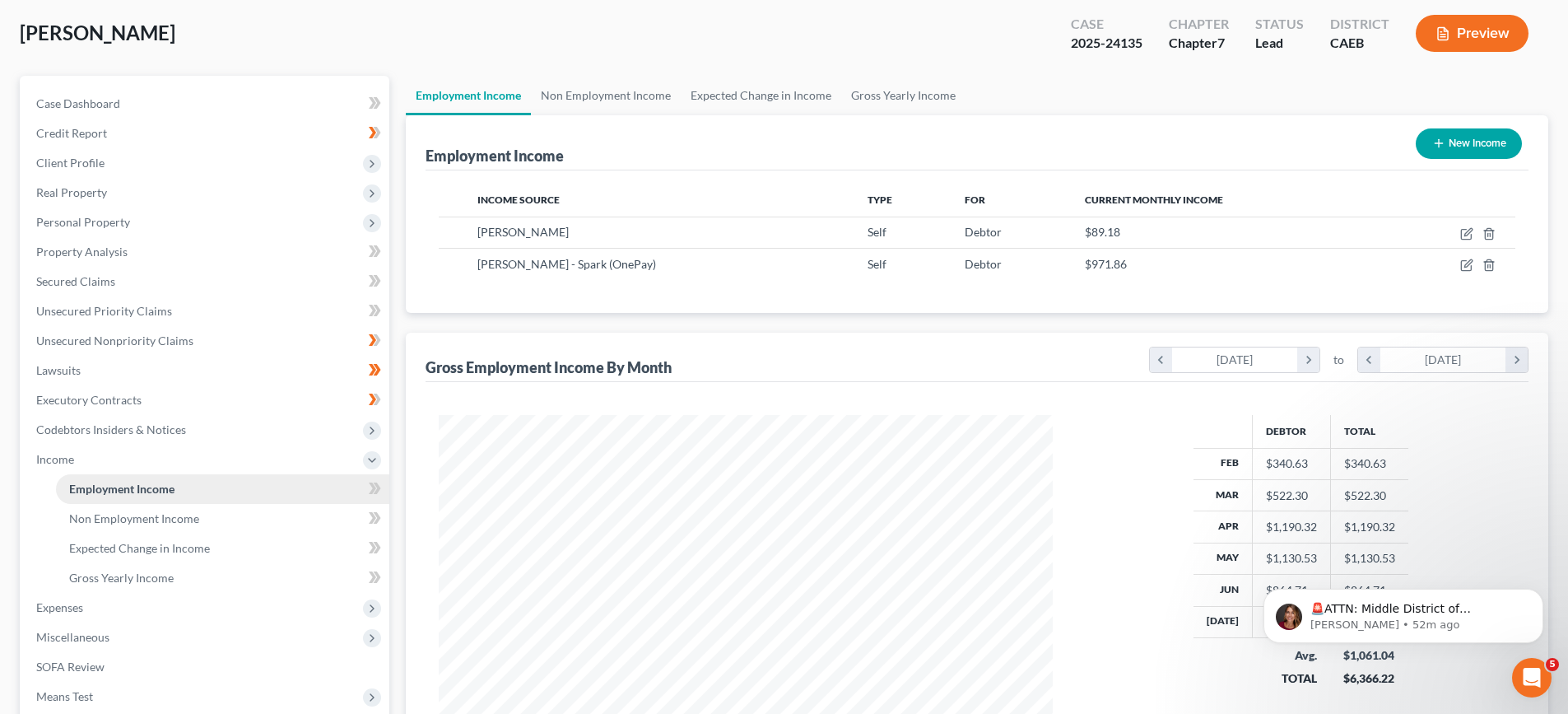
scroll to position [165, 0]
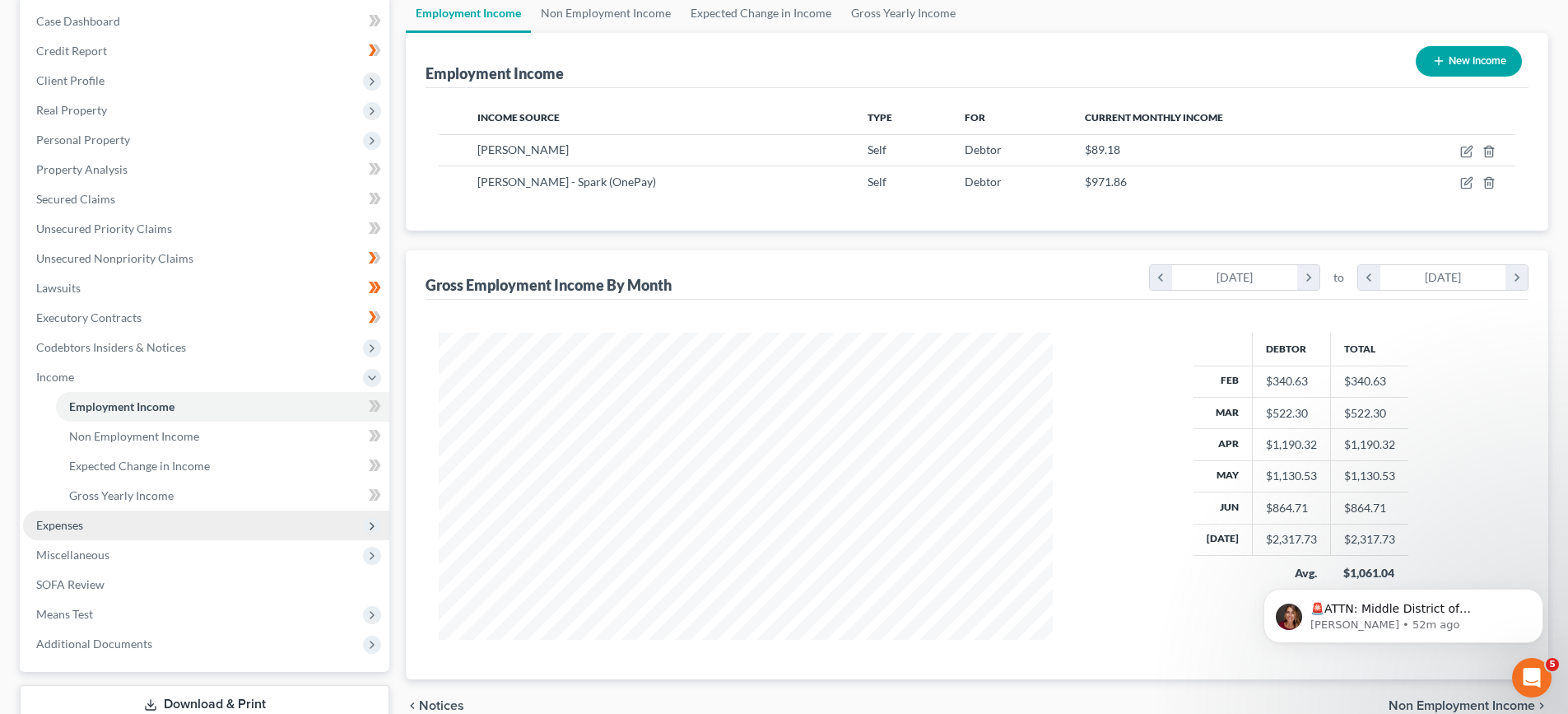
click at [121, 526] on span "Expenses" at bounding box center [206, 525] width 366 height 30
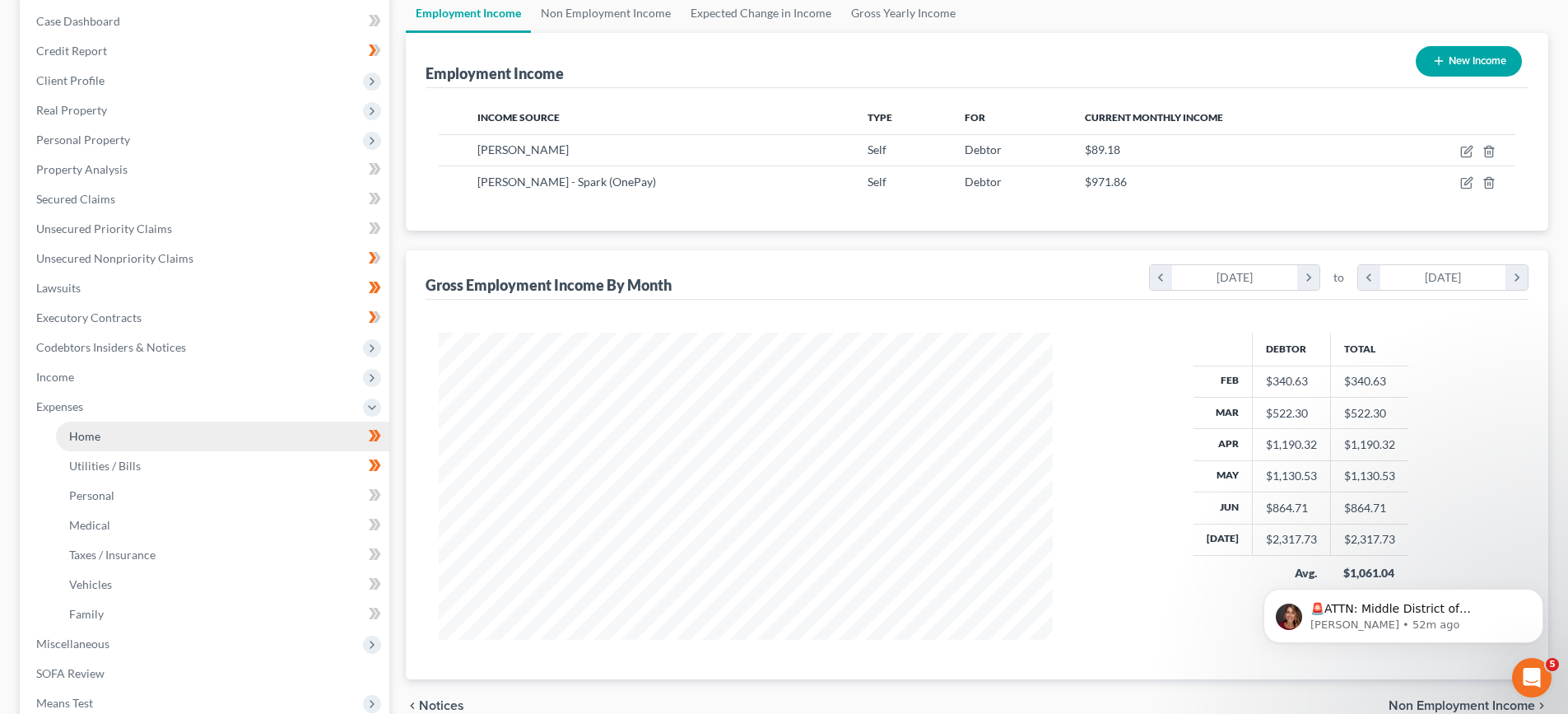
click at [145, 442] on link "Home" at bounding box center [222, 436] width 333 height 30
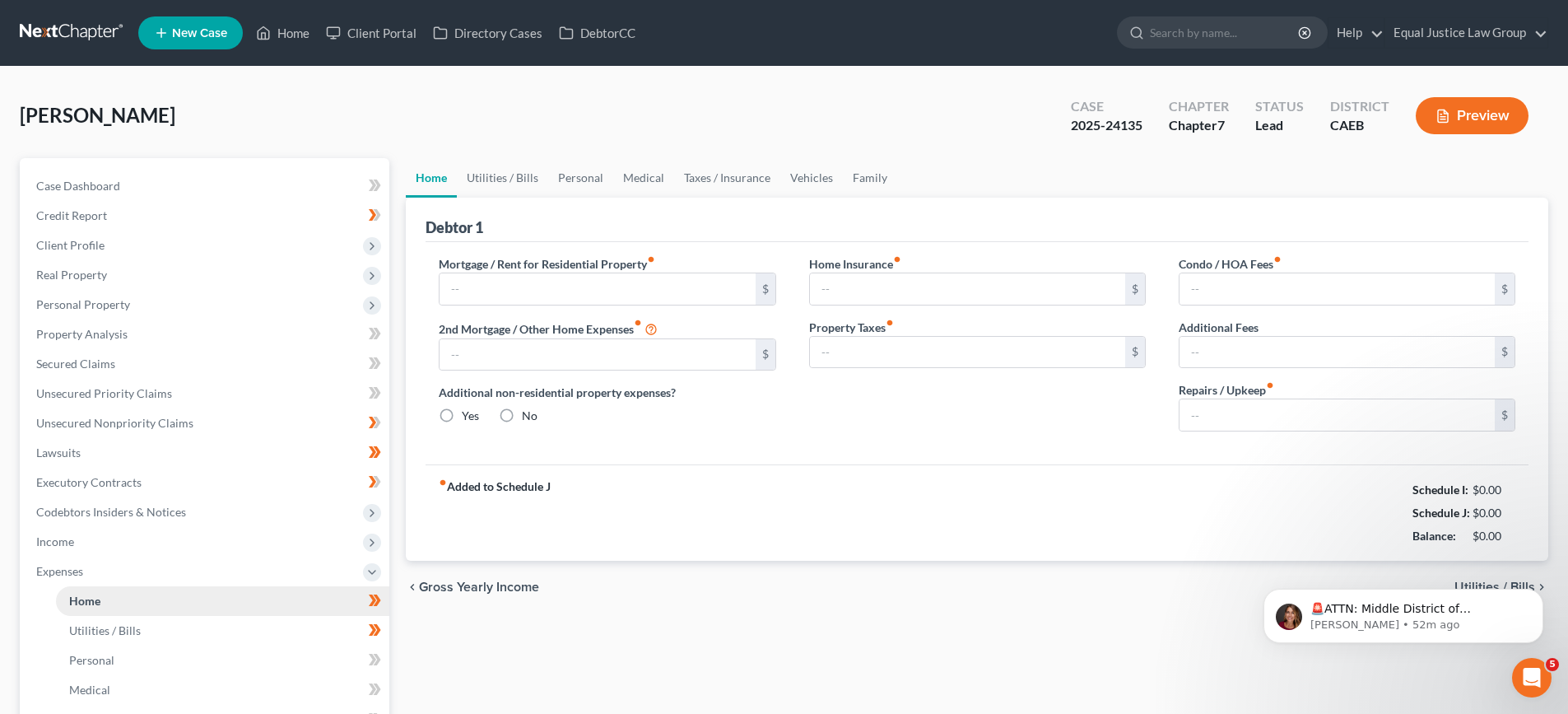
type input "0.00"
radio input "true"
type input "0.00"
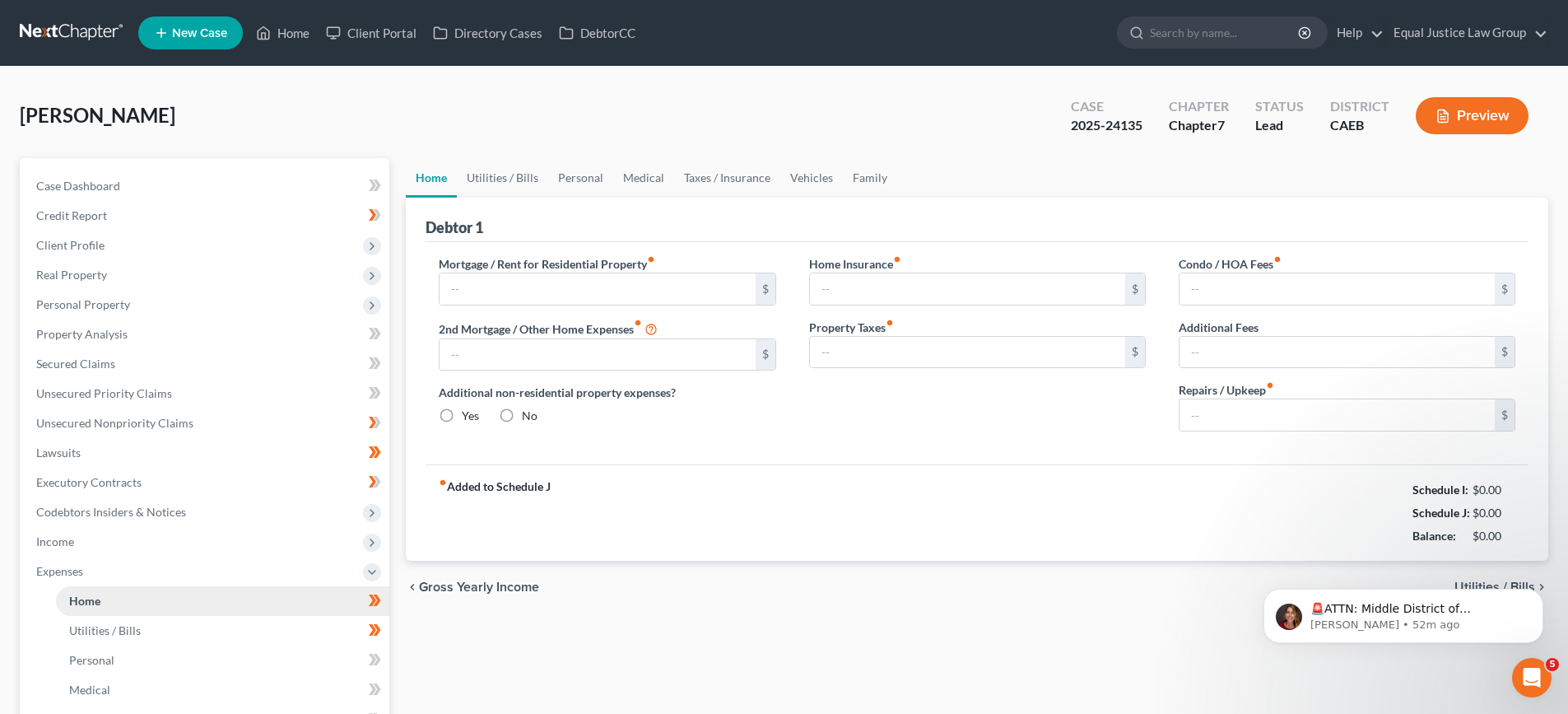
type input "0.00"
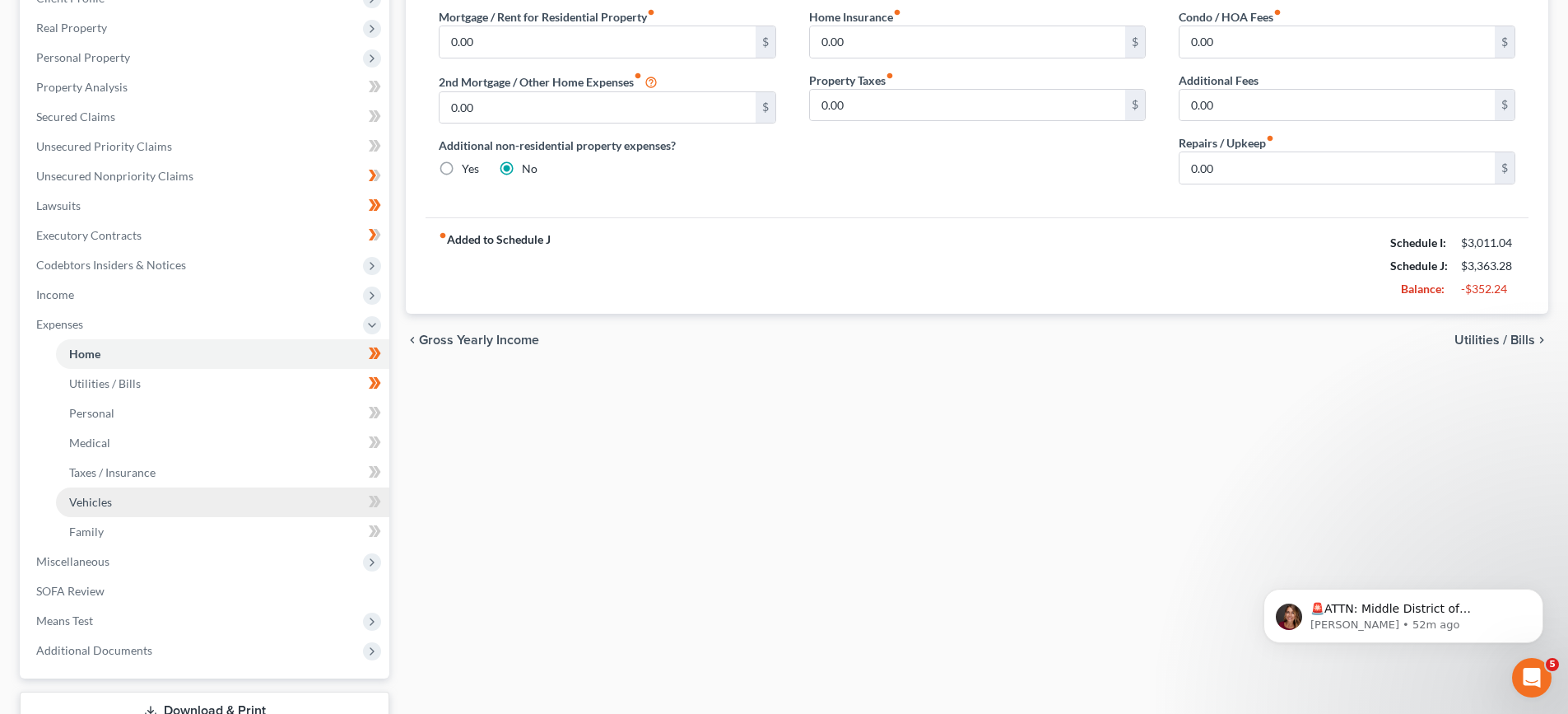
scroll to position [329, 0]
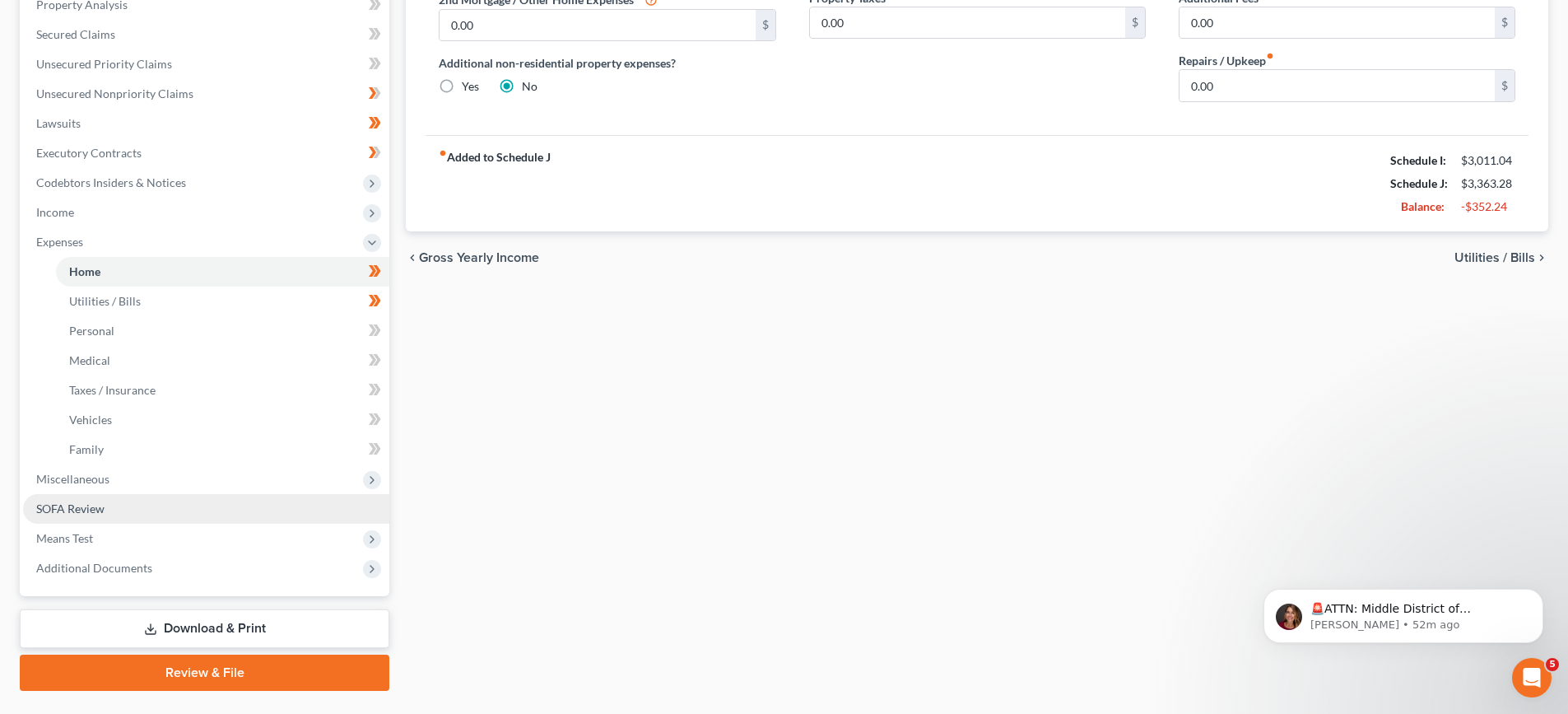
click at [119, 510] on link "SOFA Review" at bounding box center [206, 509] width 366 height 30
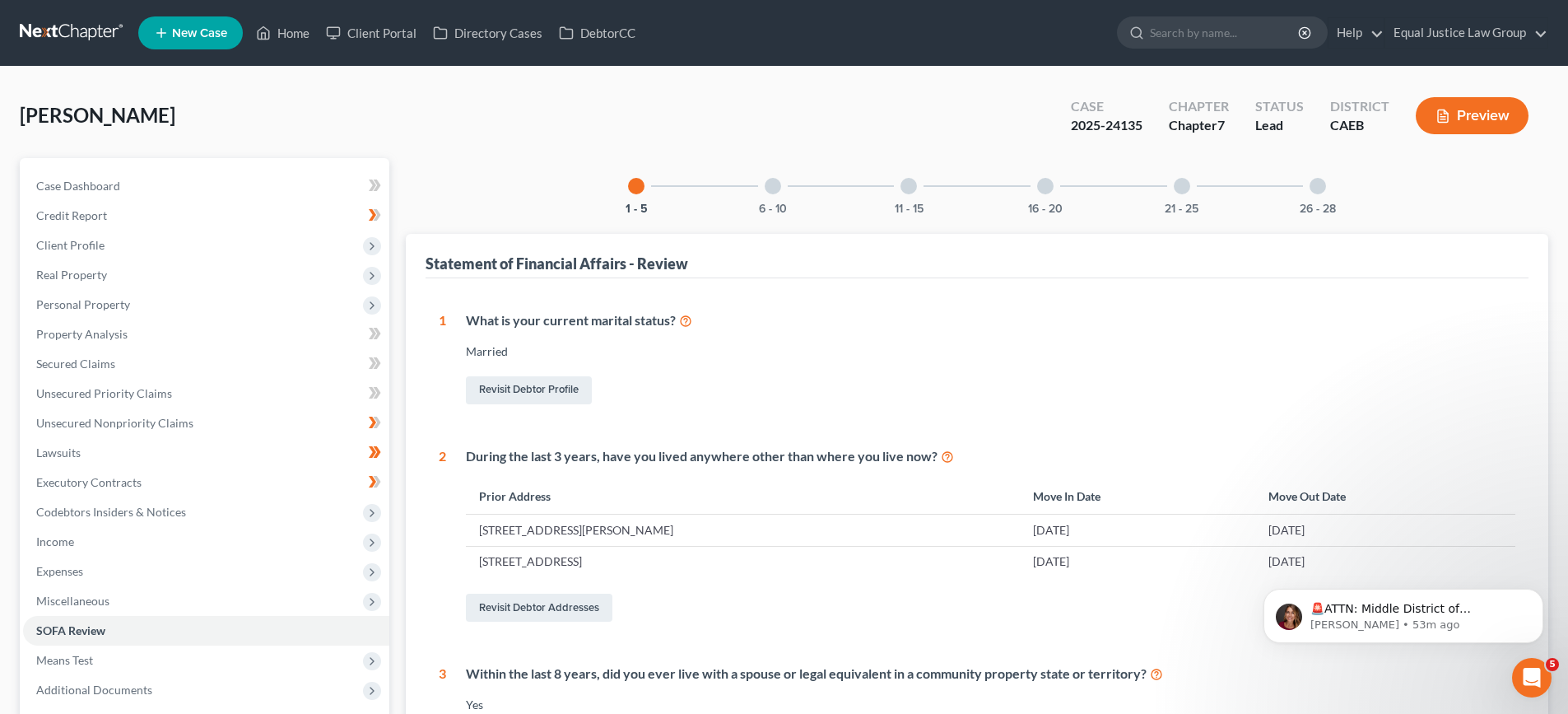
click at [774, 191] on div at bounding box center [773, 186] width 16 height 16
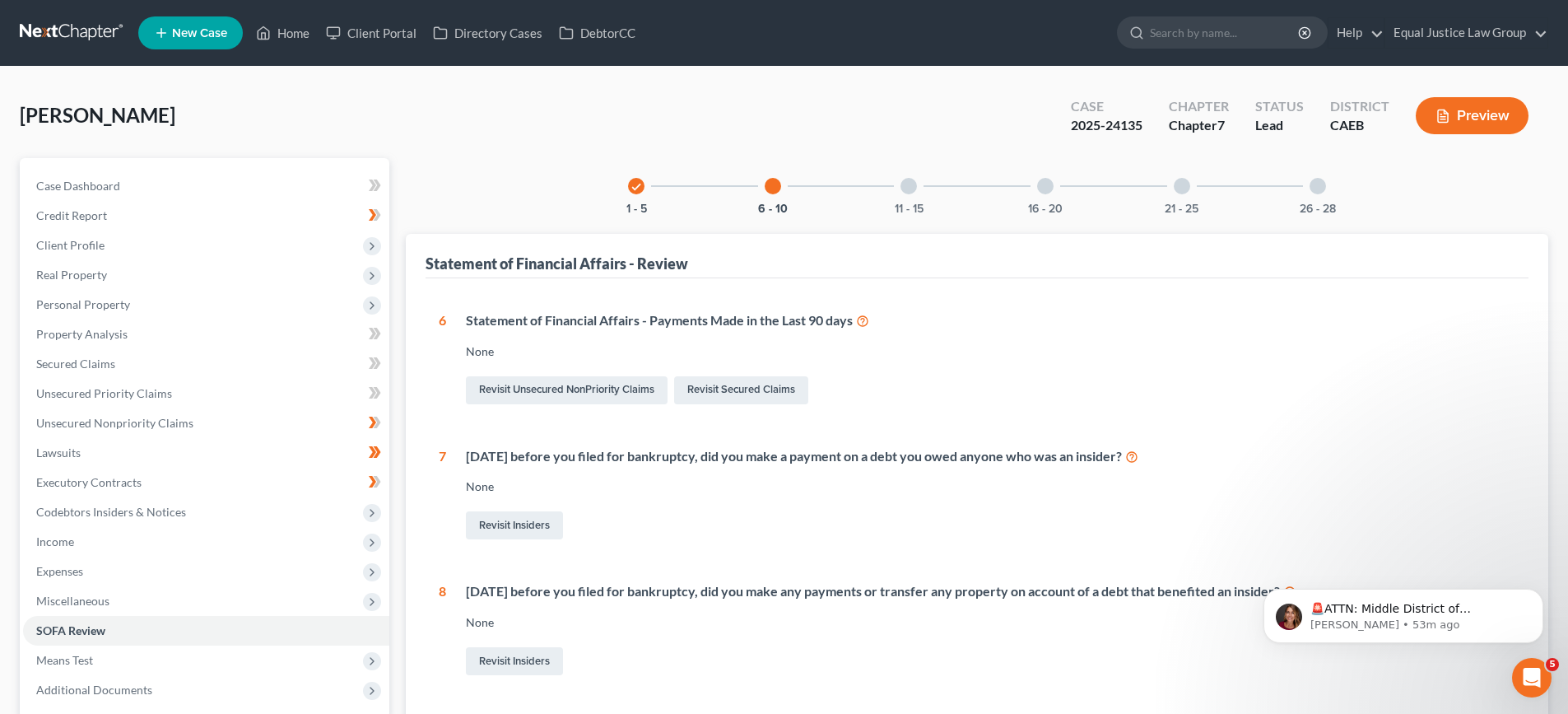
click at [913, 186] on div at bounding box center [909, 186] width 16 height 16
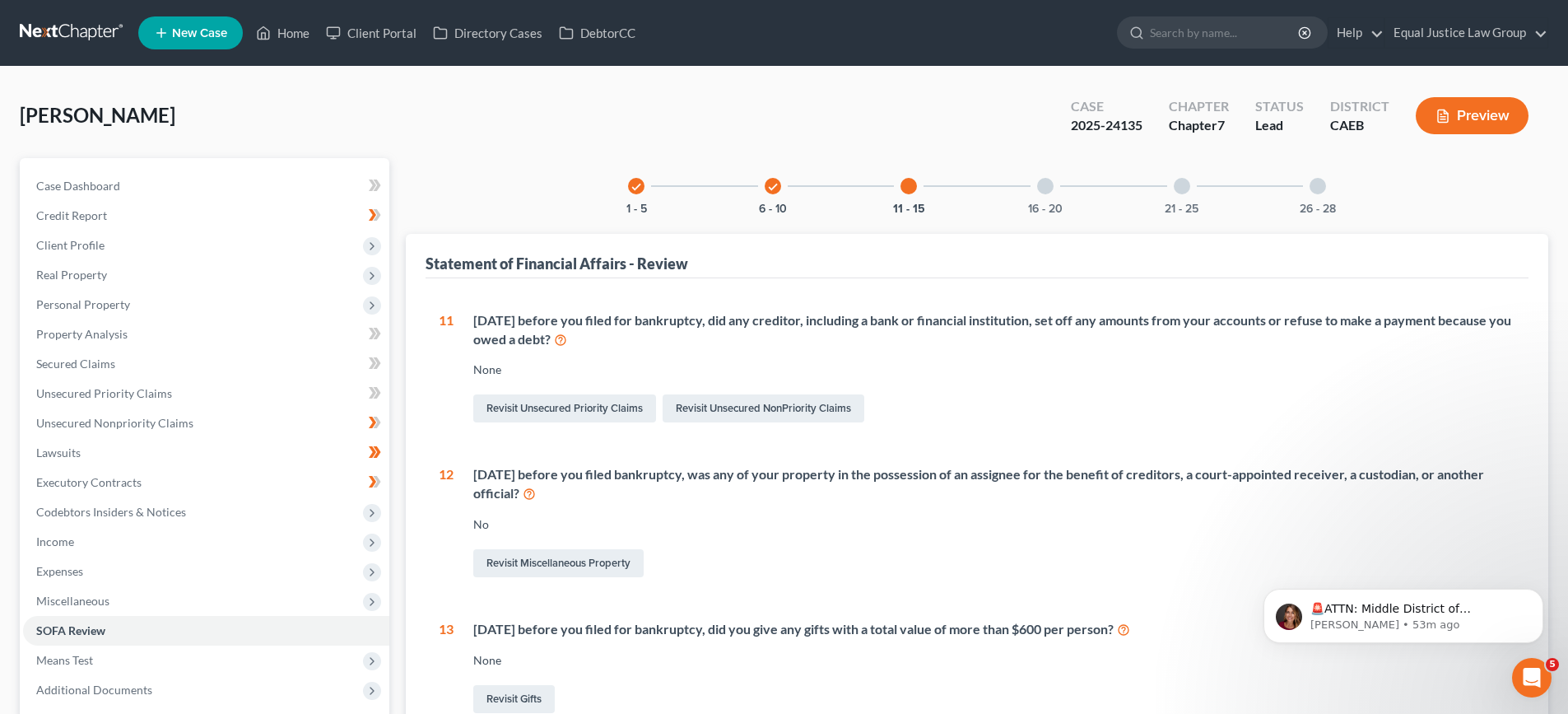
scroll to position [82, 0]
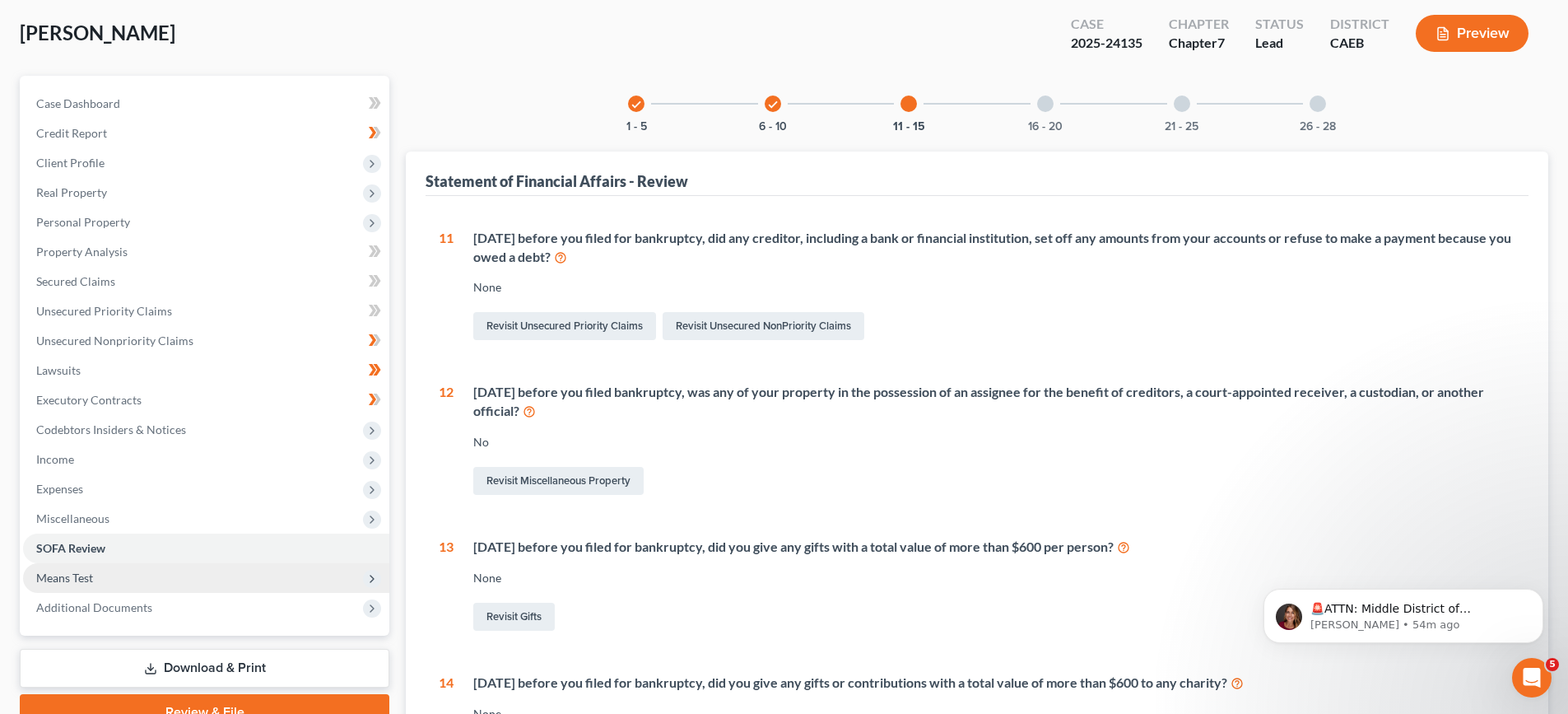
click at [77, 576] on span "Means Test" at bounding box center [64, 577] width 57 height 14
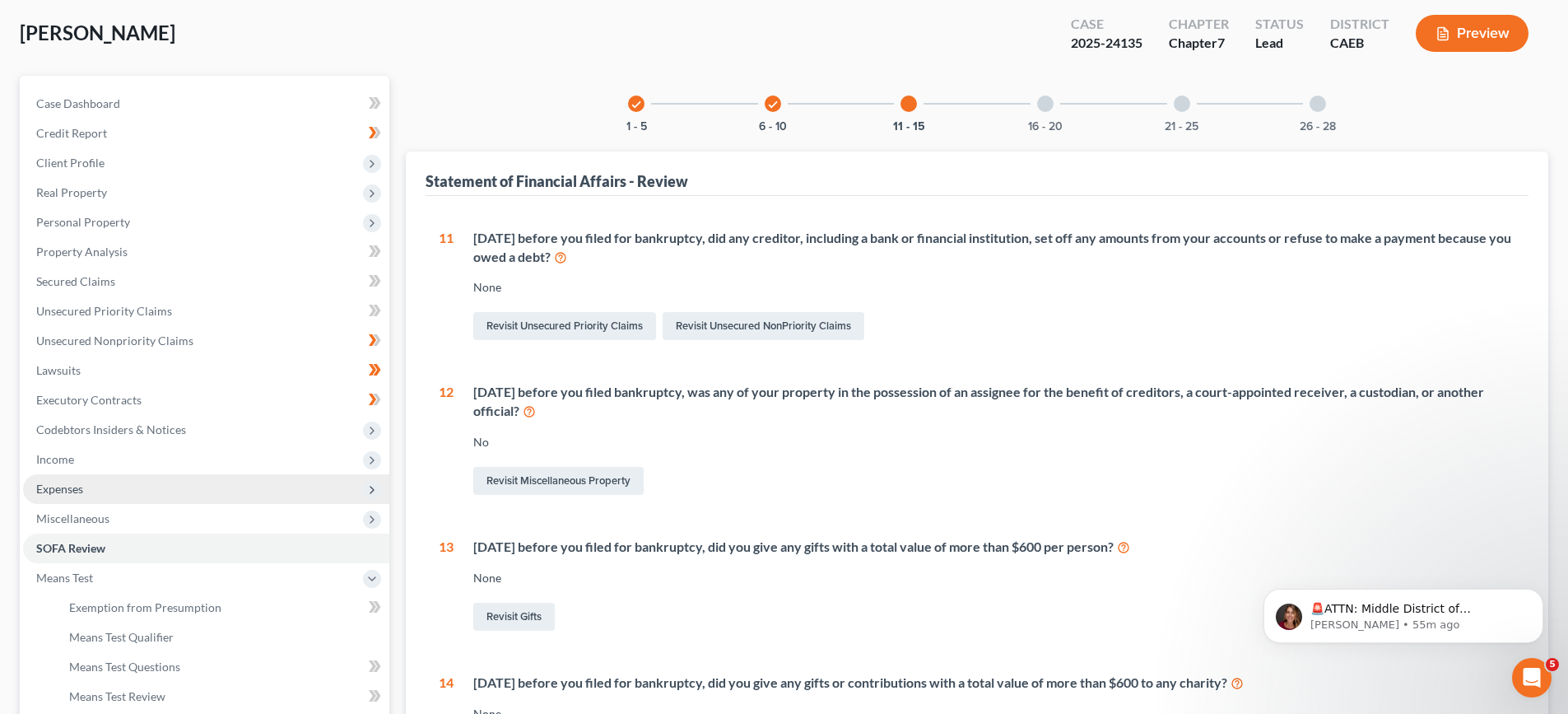
click at [79, 484] on span "Expenses" at bounding box center [59, 488] width 47 height 14
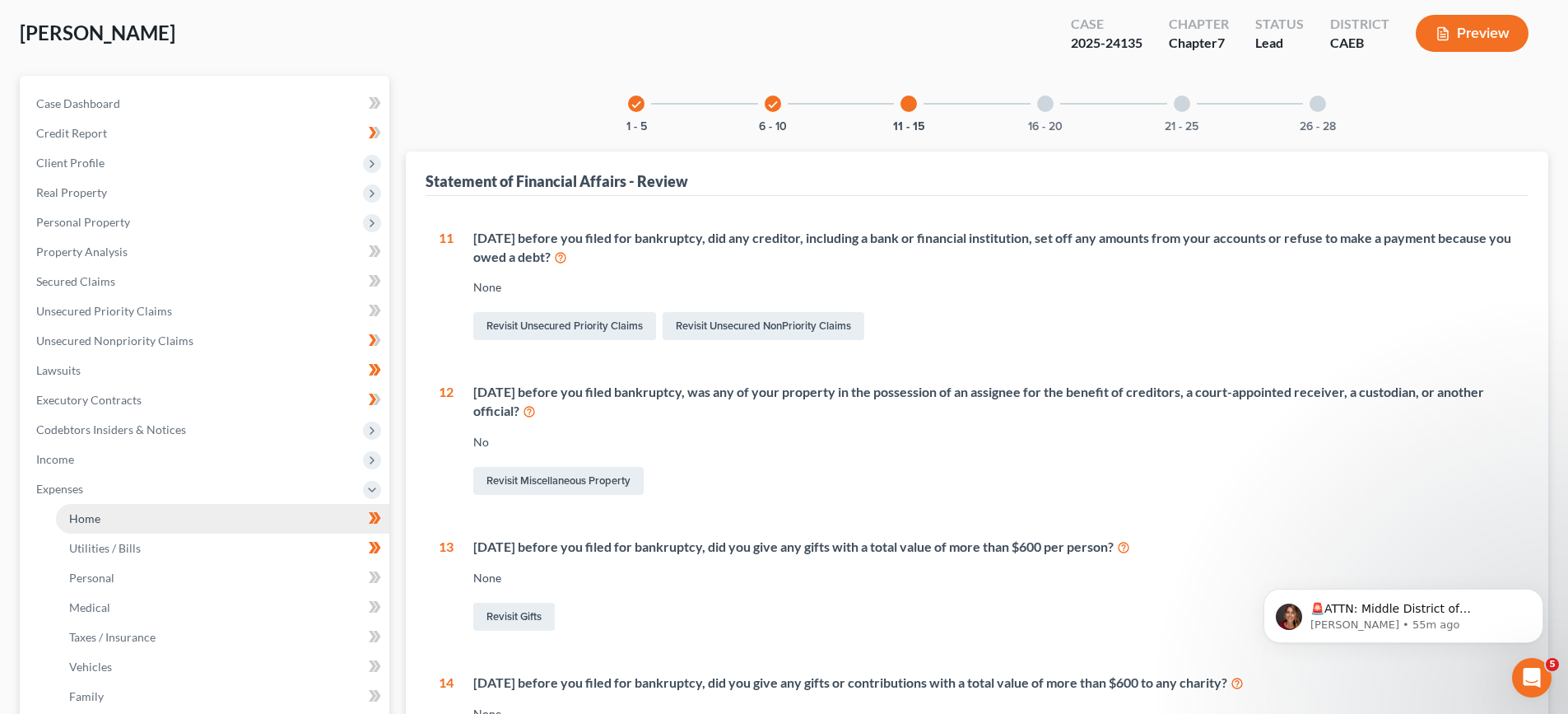
click at [94, 513] on span "Home" at bounding box center [85, 518] width 31 height 14
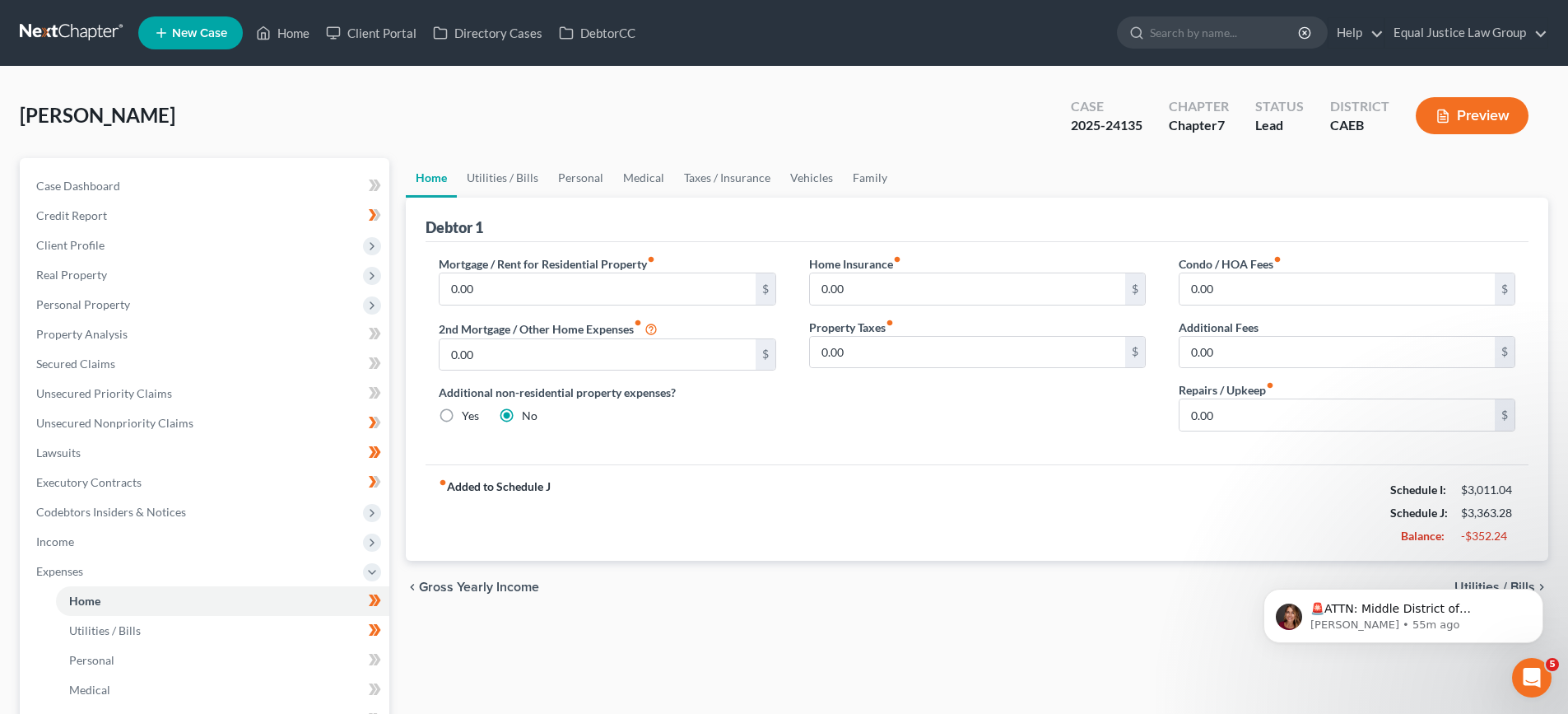
scroll to position [82, 0]
